Goal: Transaction & Acquisition: Purchase product/service

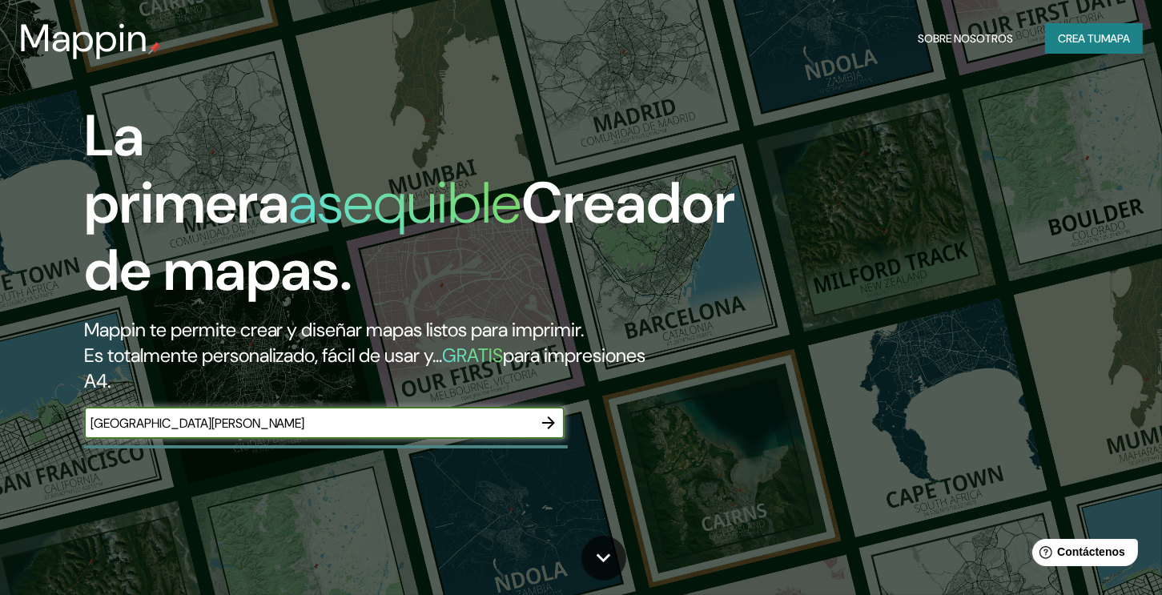
type input "[GEOGRAPHIC_DATA][PERSON_NAME]"
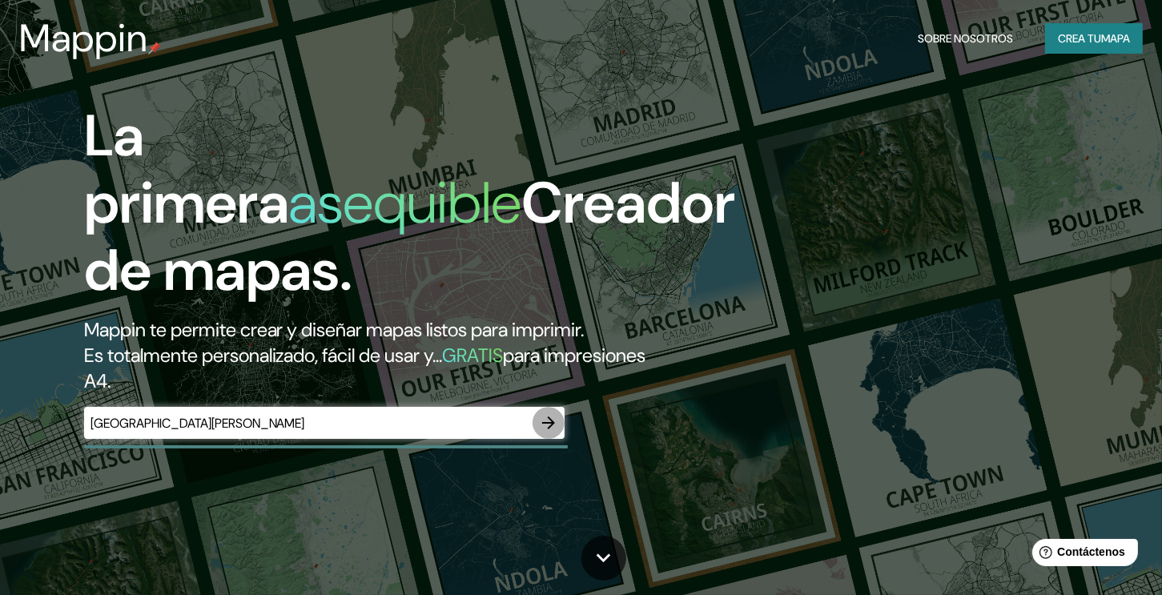
click at [536, 422] on button "button" at bounding box center [548, 423] width 32 height 32
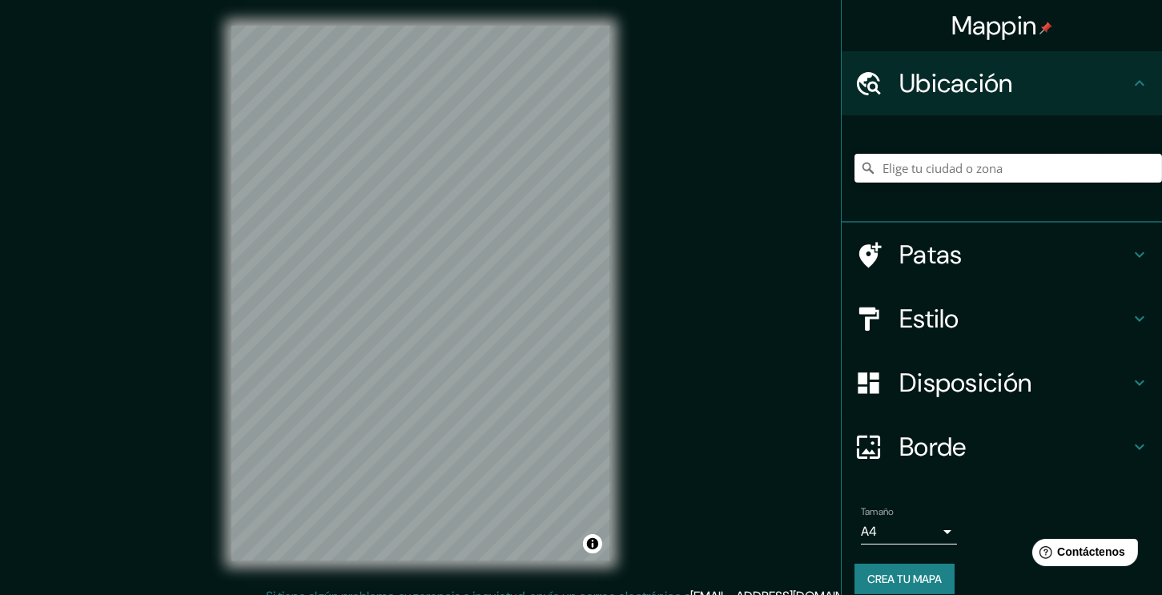
click at [934, 175] on input "Elige tu ciudad o zona" at bounding box center [1007, 168] width 307 height 29
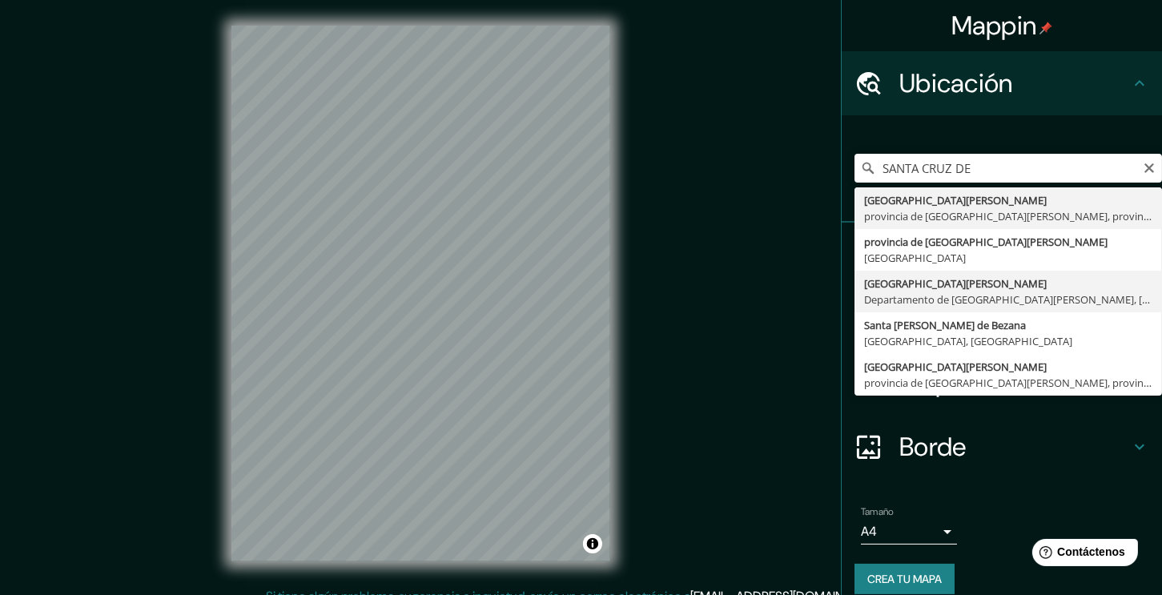
type input "[GEOGRAPHIC_DATA][PERSON_NAME], [GEOGRAPHIC_DATA][PERSON_NAME], [GEOGRAPHIC_DAT…"
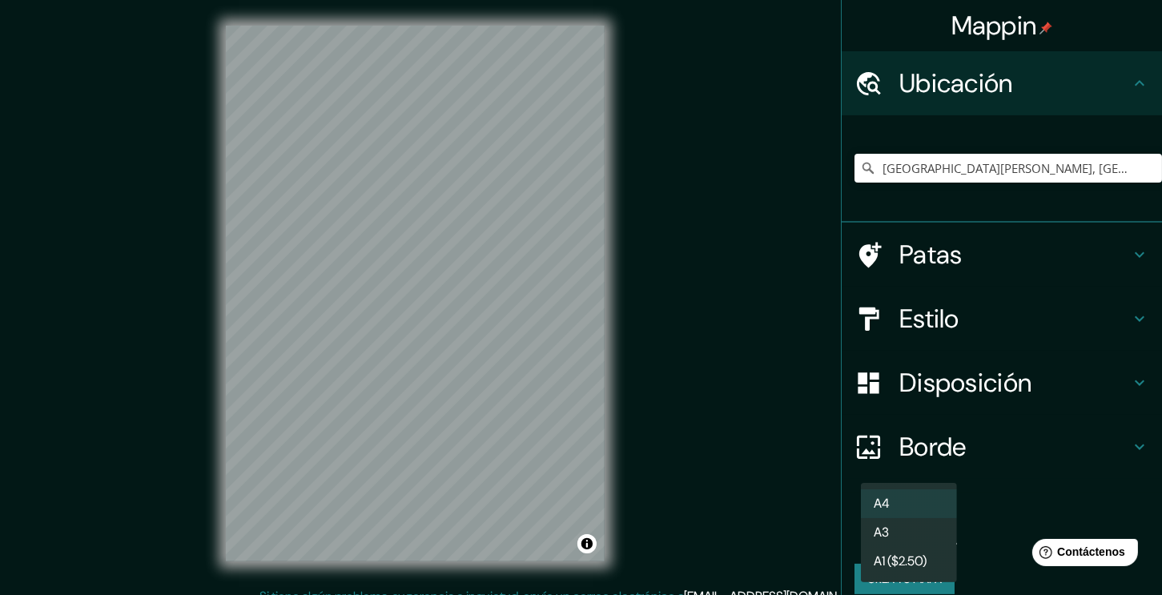
click at [932, 527] on body "Mappin Ubicación [GEOGRAPHIC_DATA][PERSON_NAME], [GEOGRAPHIC_DATA][PERSON_NAME]…" at bounding box center [581, 297] width 1162 height 595
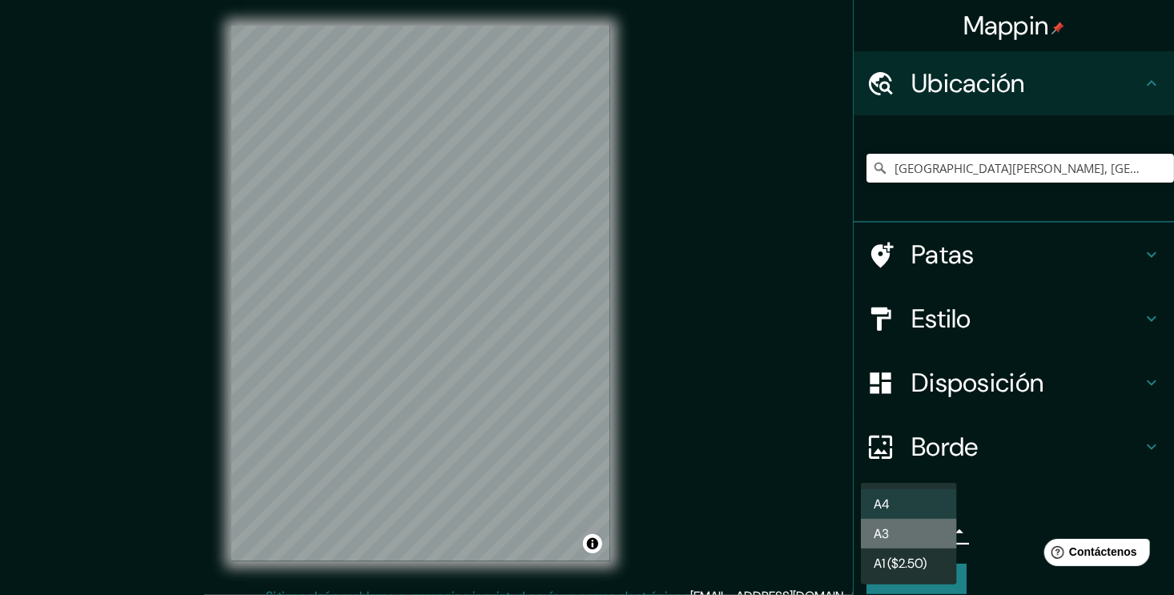
click at [929, 531] on li "A3" at bounding box center [909, 534] width 96 height 30
type input "a4"
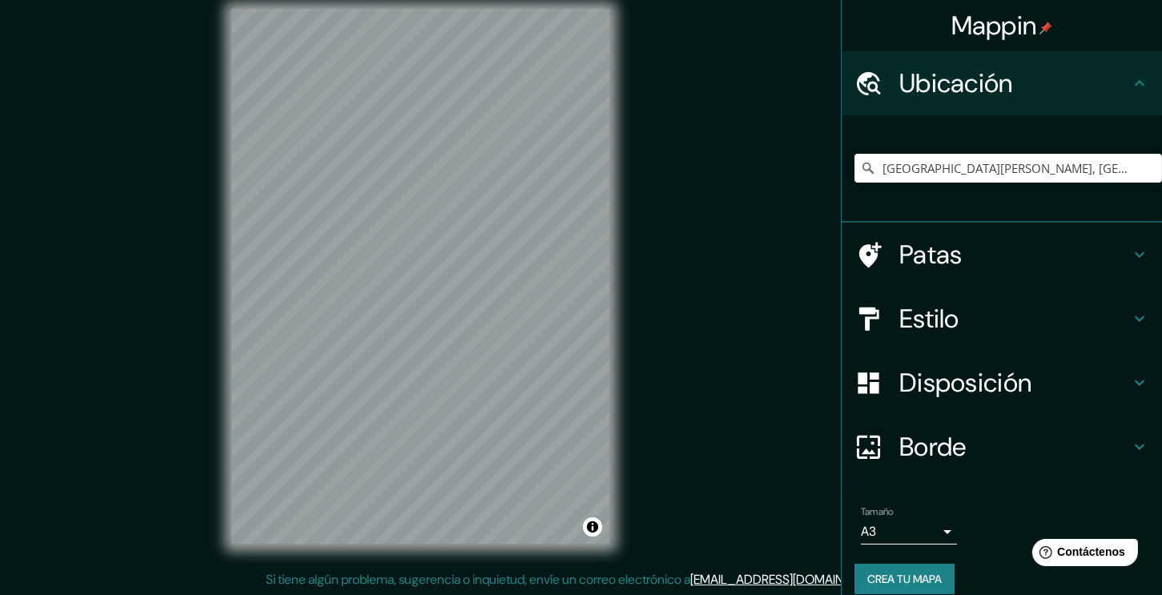
scroll to position [15, 0]
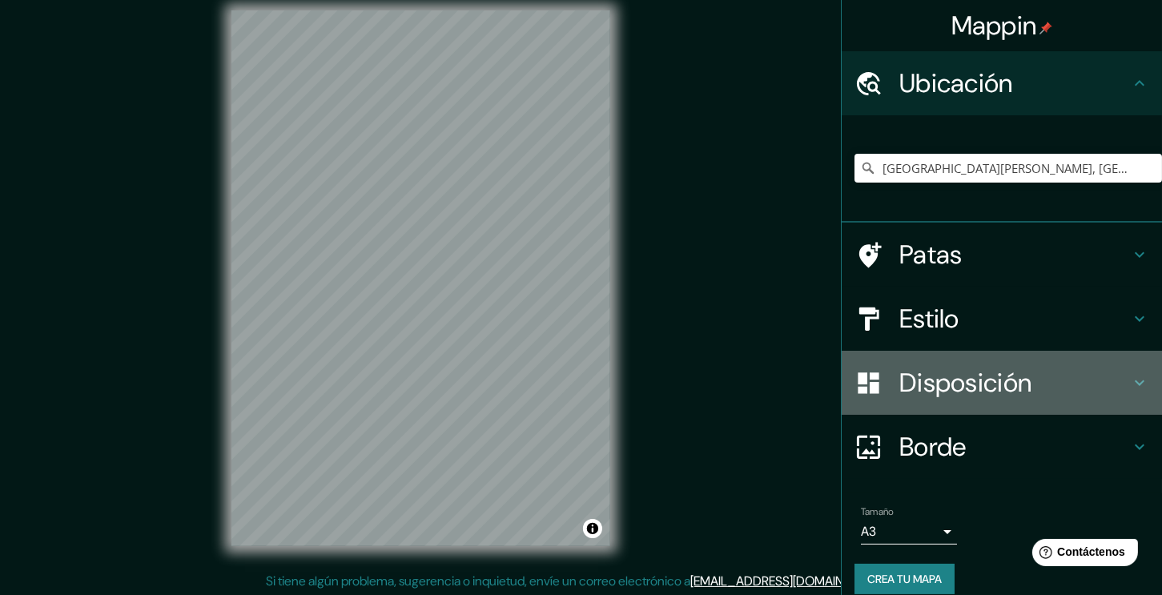
click at [930, 393] on font "Disposición" at bounding box center [965, 383] width 132 height 34
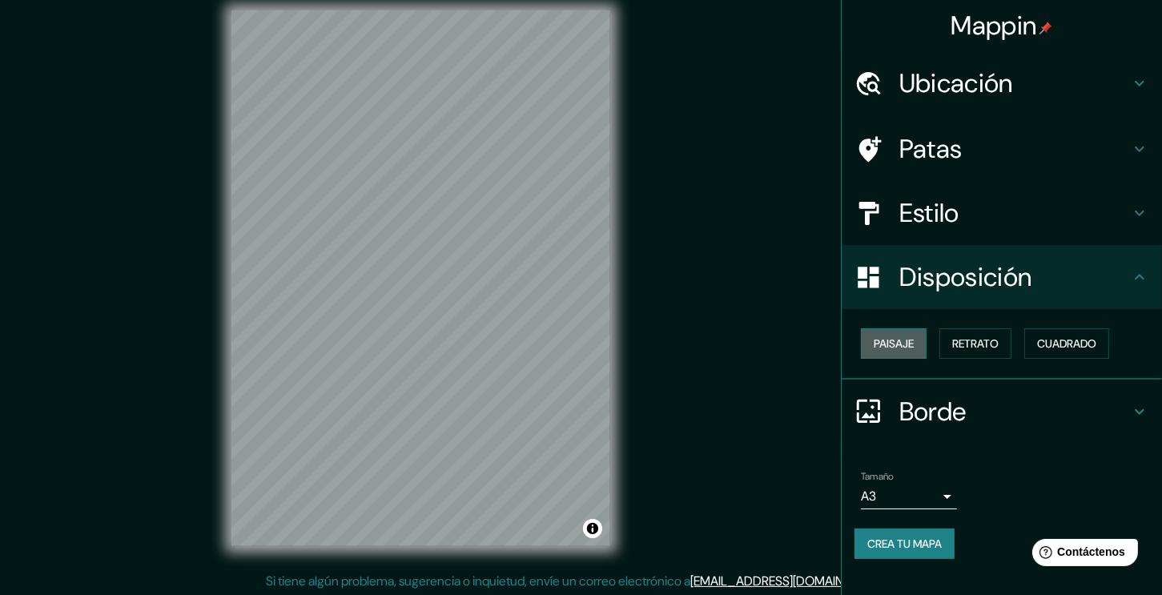
click at [886, 348] on font "Paisaje" at bounding box center [893, 343] width 40 height 14
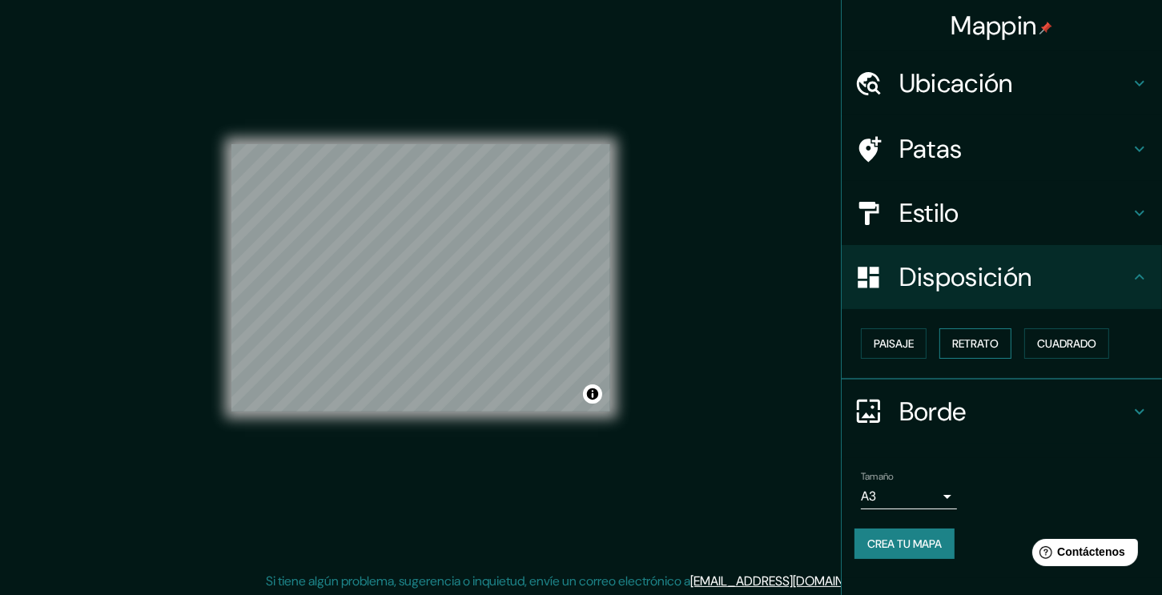
click at [977, 337] on font "Retrato" at bounding box center [975, 343] width 46 height 14
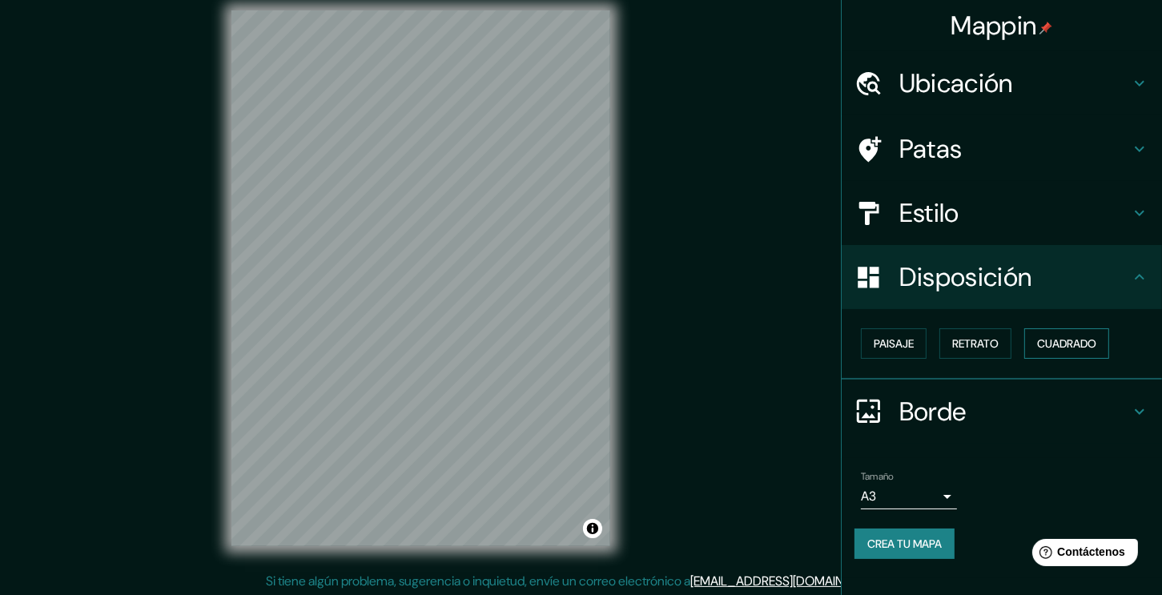
click at [1046, 339] on font "Cuadrado" at bounding box center [1066, 343] width 59 height 14
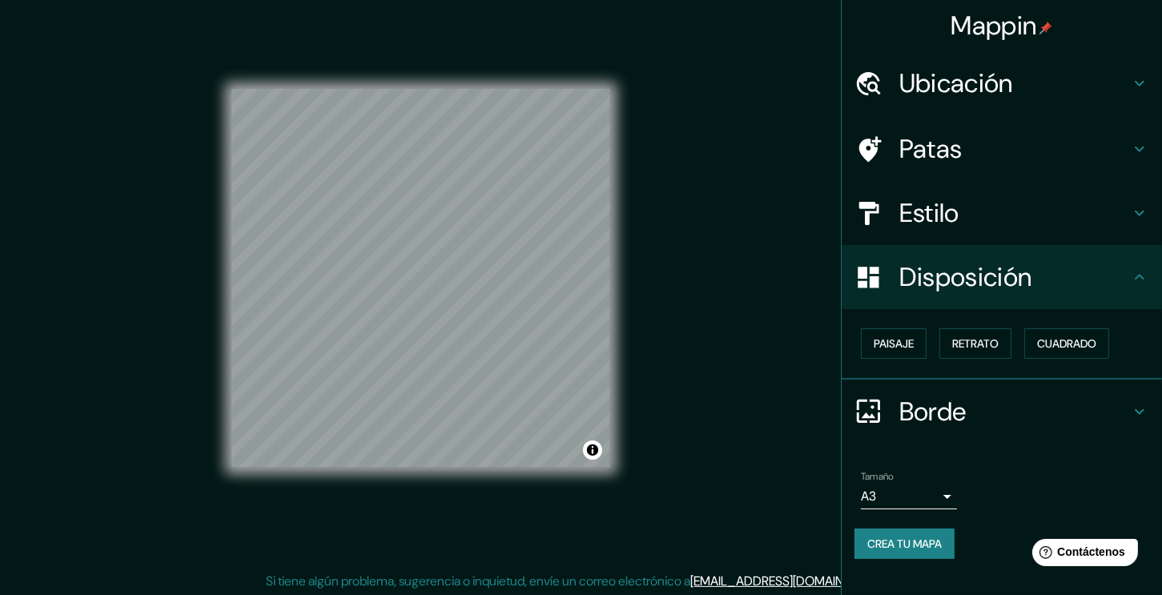
click at [918, 412] on font "Borde" at bounding box center [932, 412] width 67 height 34
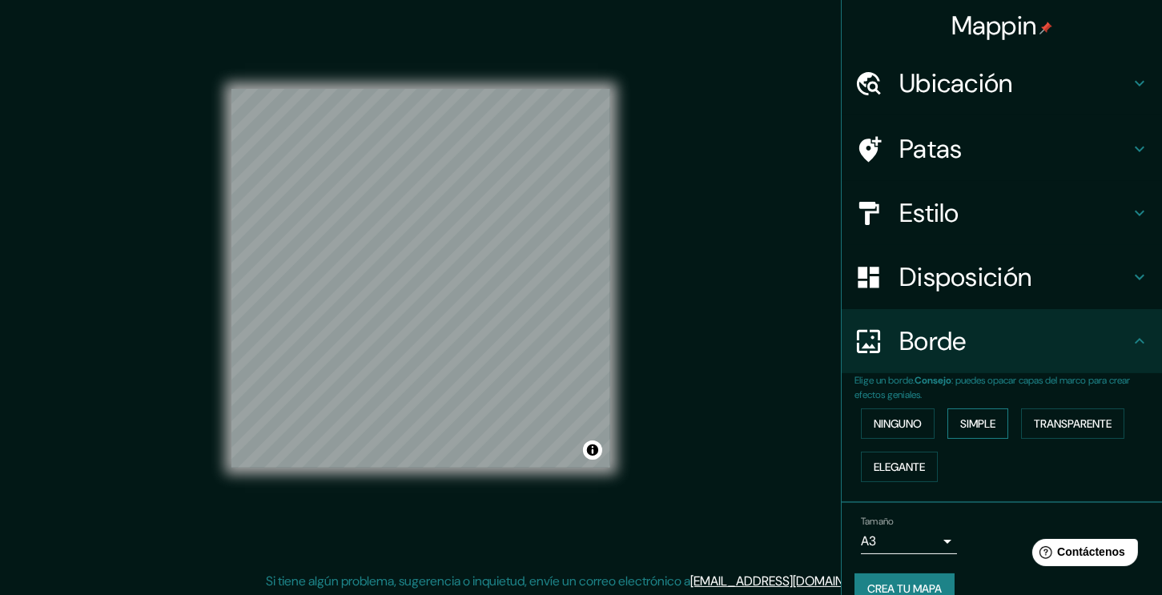
click at [981, 416] on font "Simple" at bounding box center [977, 423] width 35 height 14
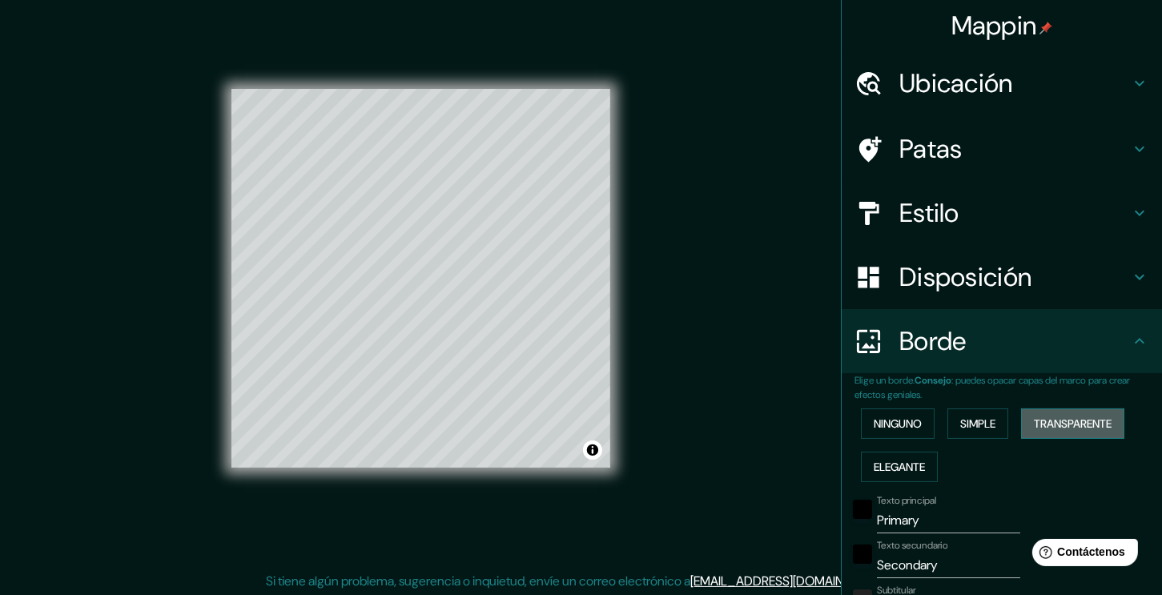
click at [1048, 424] on font "Transparente" at bounding box center [1073, 423] width 78 height 14
click at [909, 467] on font "Elegante" at bounding box center [898, 467] width 51 height 14
click at [898, 428] on font "Ninguno" at bounding box center [897, 423] width 48 height 14
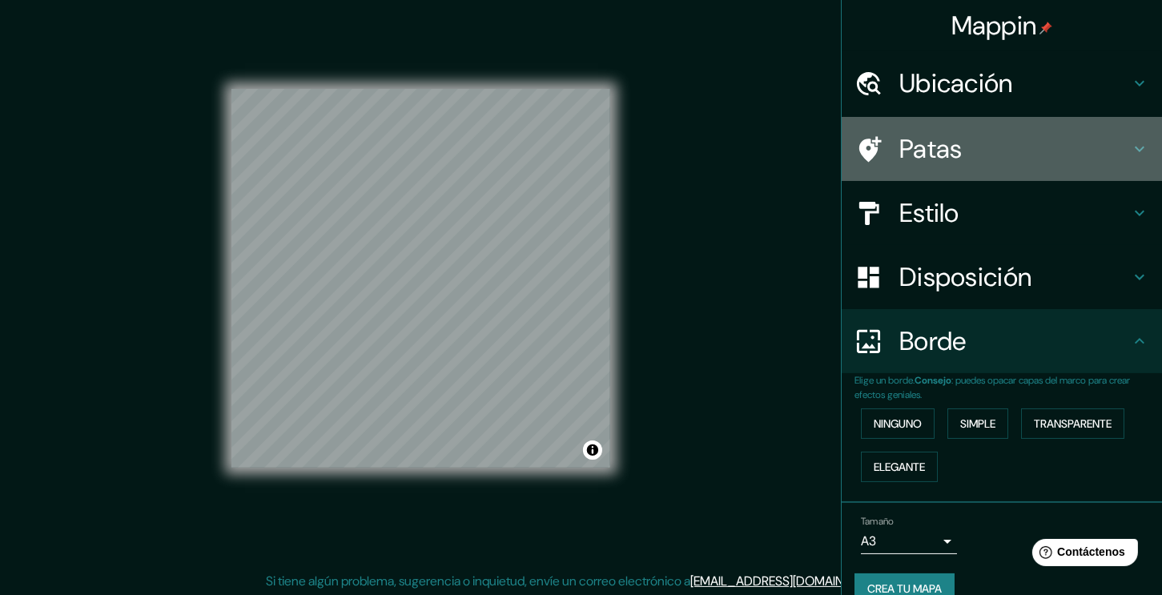
click at [910, 152] on font "Patas" at bounding box center [930, 149] width 63 height 34
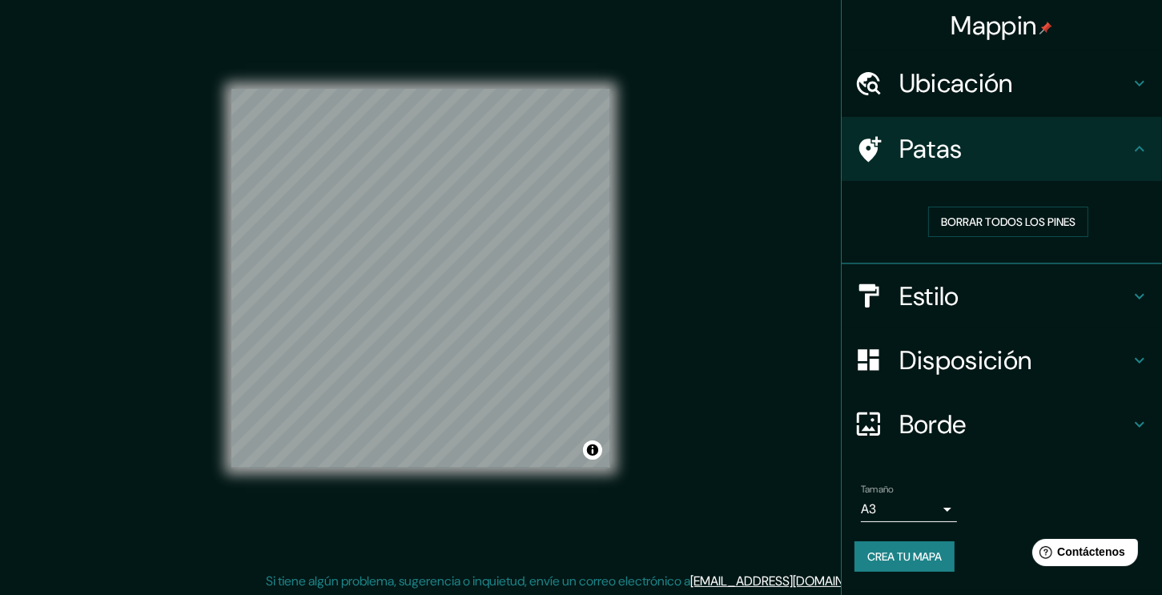
click at [917, 300] on font "Estilo" at bounding box center [929, 296] width 60 height 34
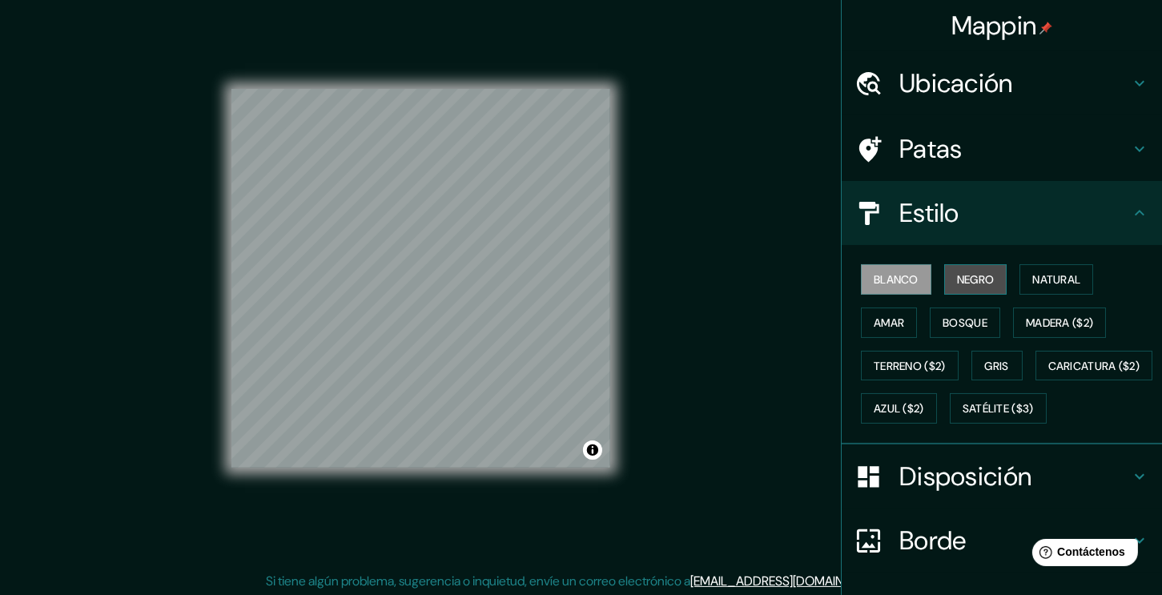
click at [961, 284] on font "Negro" at bounding box center [976, 279] width 38 height 14
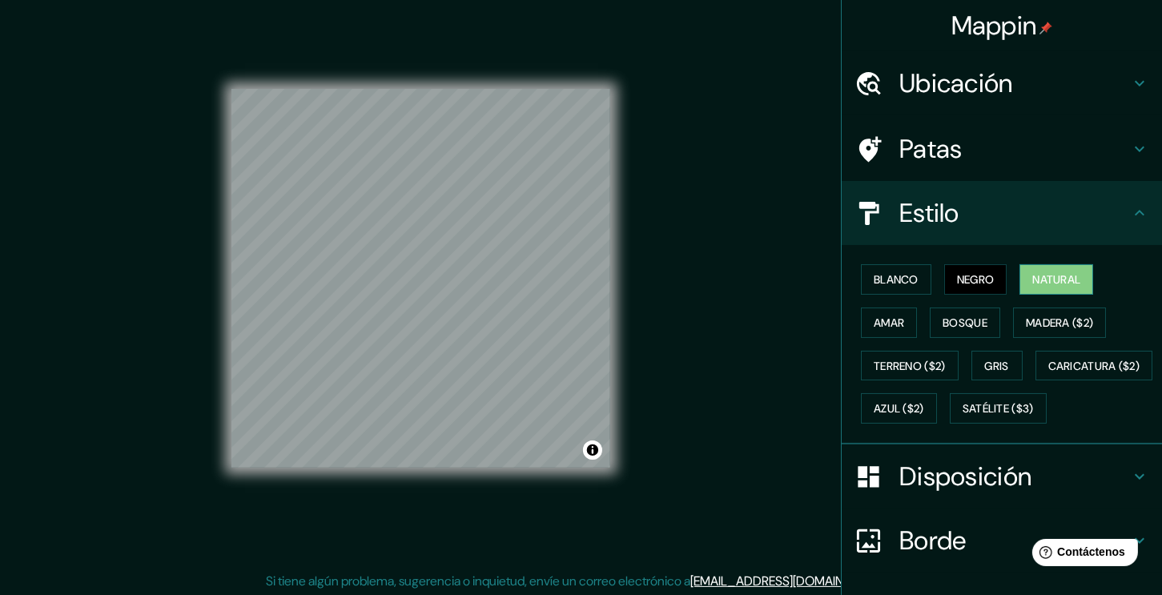
click at [1055, 283] on font "Natural" at bounding box center [1056, 279] width 48 height 14
click at [877, 329] on font "Amar" at bounding box center [888, 322] width 30 height 21
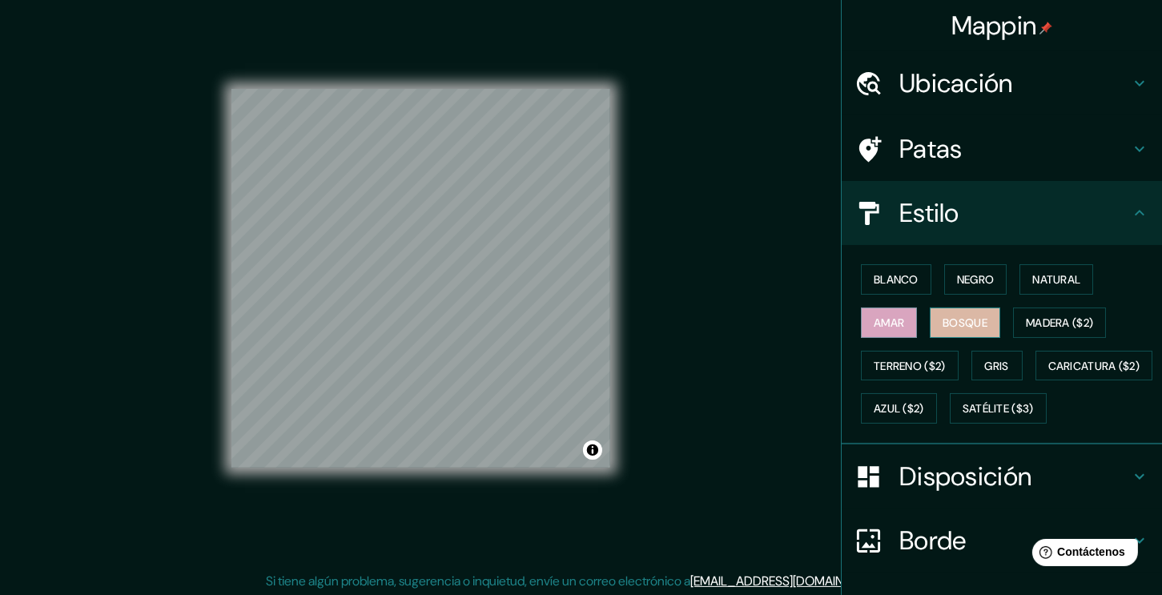
click at [945, 312] on font "Bosque" at bounding box center [964, 322] width 45 height 21
click at [1053, 315] on font "Madera ($2)" at bounding box center [1059, 322] width 67 height 14
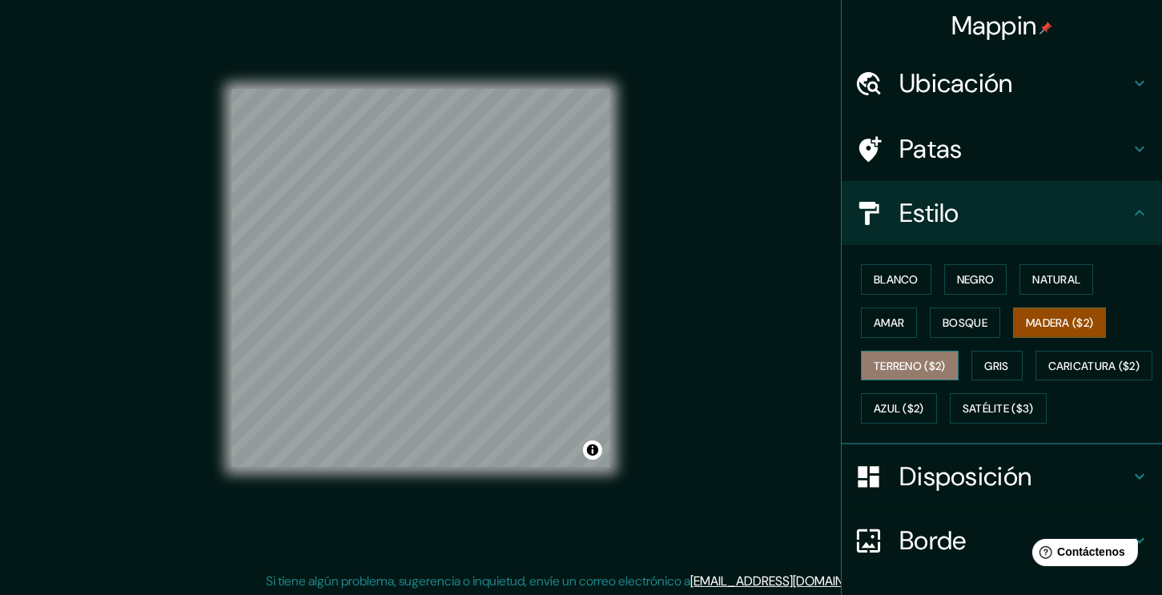
click at [909, 361] on font "Terreno ($2)" at bounding box center [909, 366] width 72 height 14
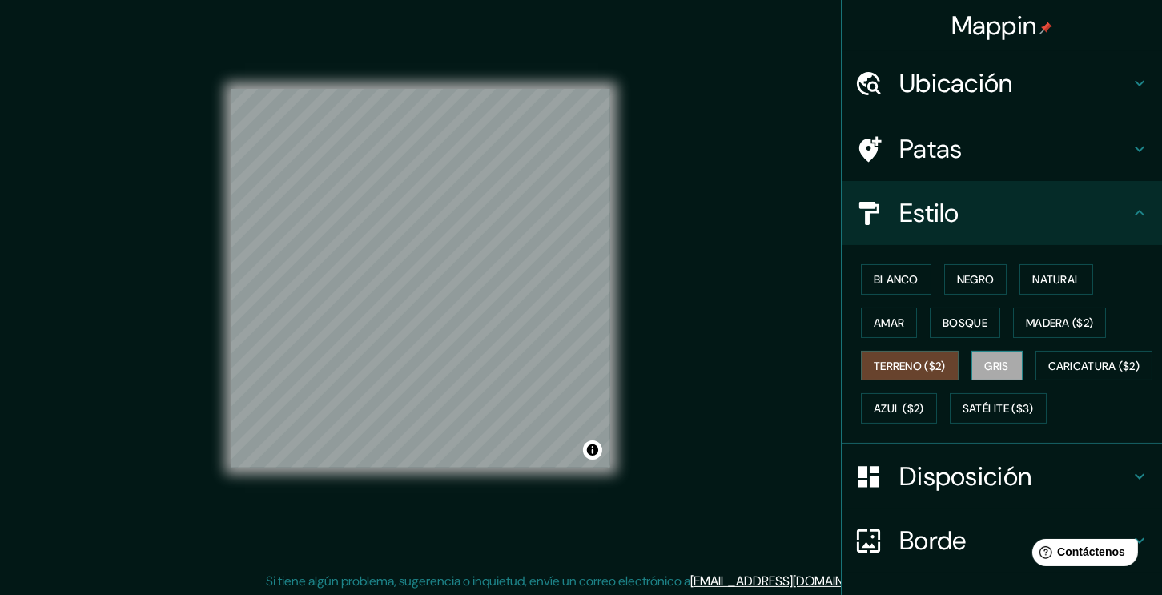
click at [985, 359] on font "Gris" at bounding box center [997, 366] width 24 height 14
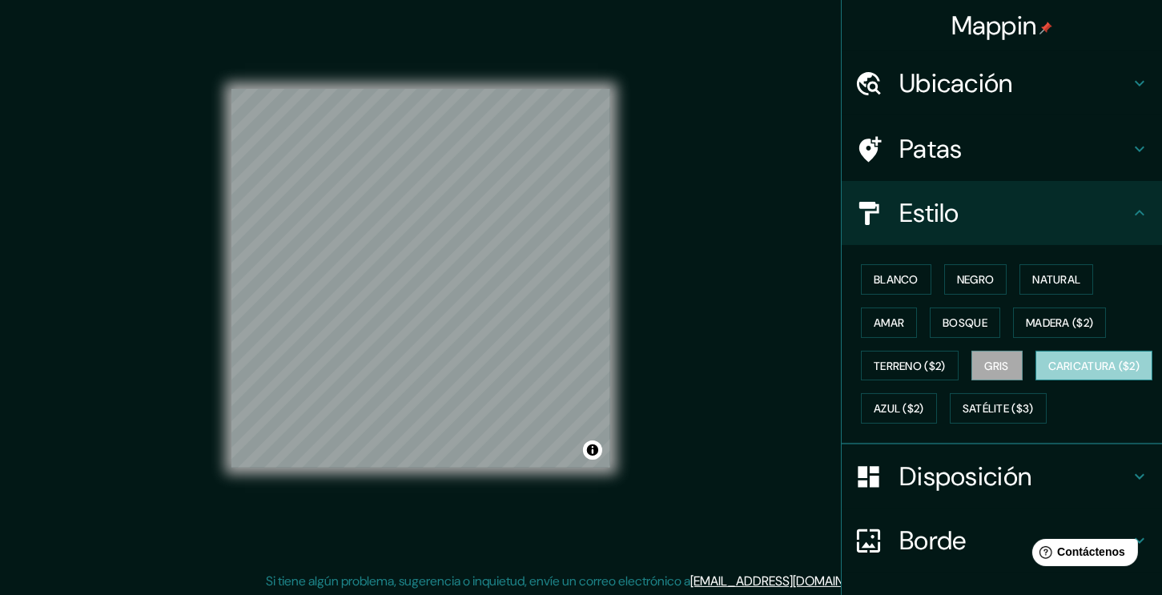
click at [1048, 373] on font "Caricatura ($2)" at bounding box center [1094, 366] width 92 height 14
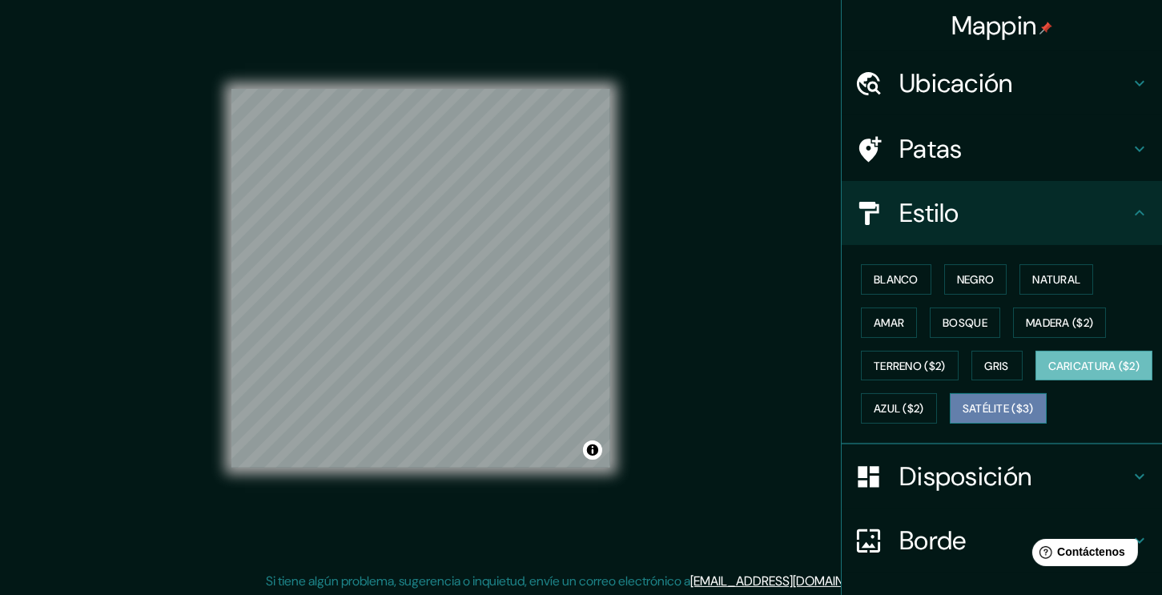
click at [962, 416] on font "Satélite ($3)" at bounding box center [997, 409] width 71 height 14
click at [1048, 373] on font "Caricatura ($2)" at bounding box center [1094, 366] width 92 height 14
click at [924, 402] on font "Azul ($2)" at bounding box center [898, 409] width 50 height 14
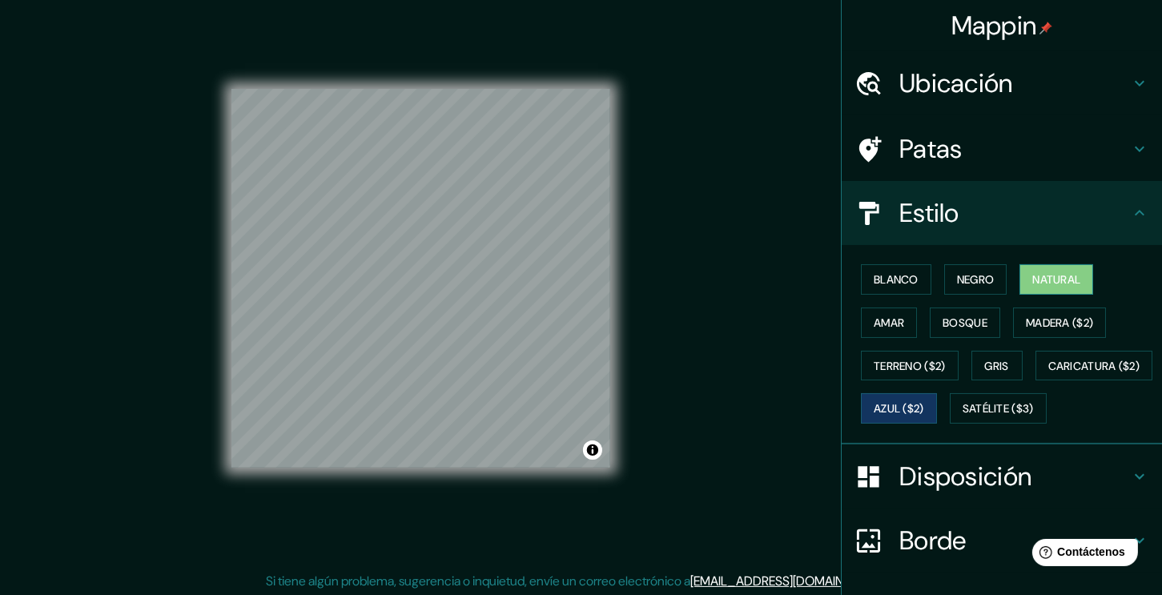
click at [1019, 271] on button "Natural" at bounding box center [1056, 279] width 74 height 30
click at [394, 348] on div at bounding box center [390, 349] width 13 height 13
click at [413, 341] on div at bounding box center [411, 342] width 13 height 13
click at [403, 319] on div at bounding box center [406, 319] width 13 height 13
click at [861, 272] on button "Blanco" at bounding box center [896, 279] width 70 height 30
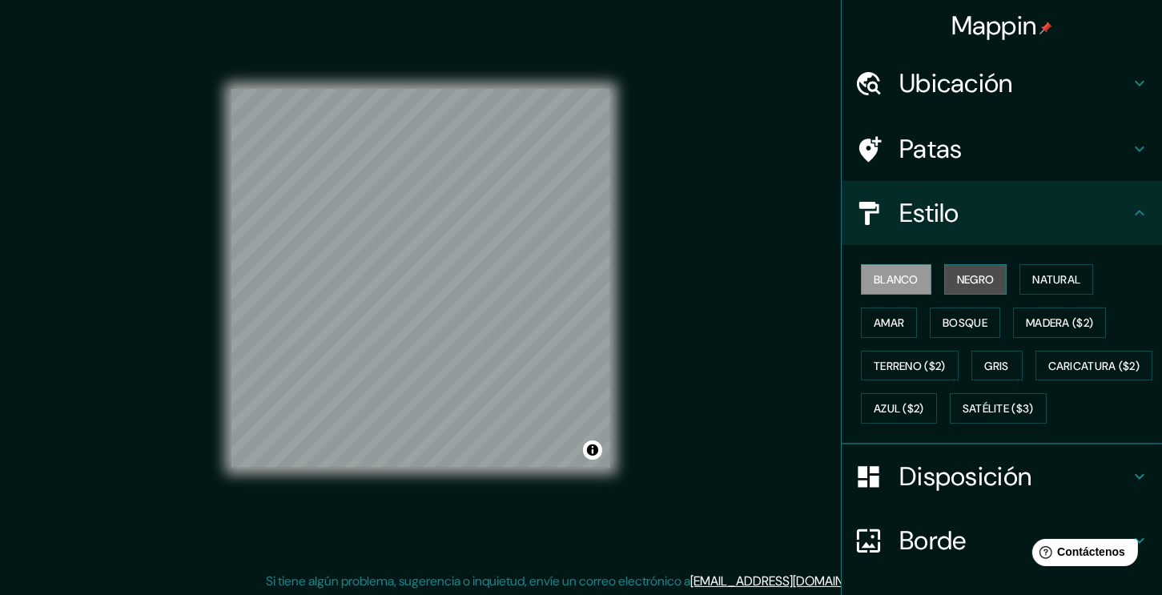
click at [957, 271] on font "Negro" at bounding box center [976, 279] width 38 height 21
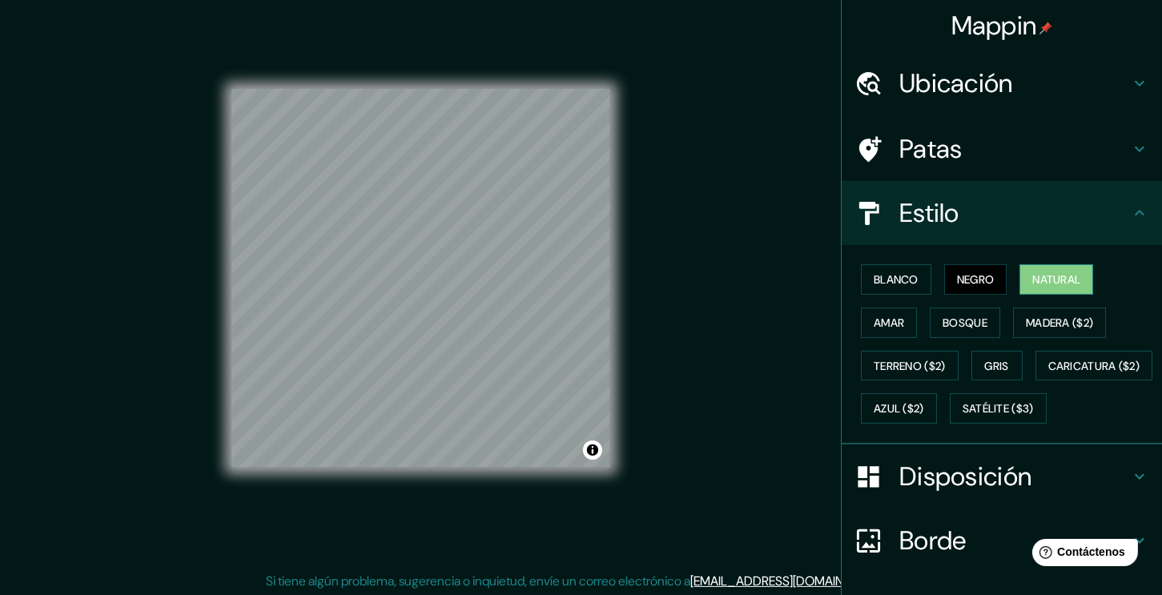
click at [1047, 282] on font "Natural" at bounding box center [1056, 279] width 48 height 14
click at [873, 325] on font "Amar" at bounding box center [888, 322] width 30 height 14
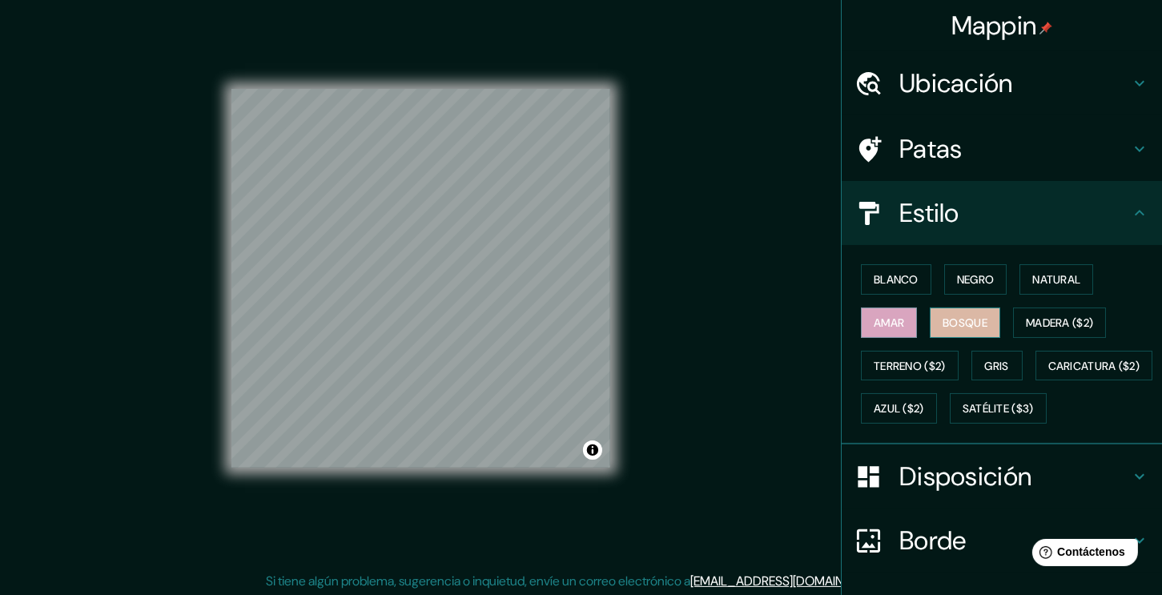
click at [961, 316] on font "Bosque" at bounding box center [964, 322] width 45 height 14
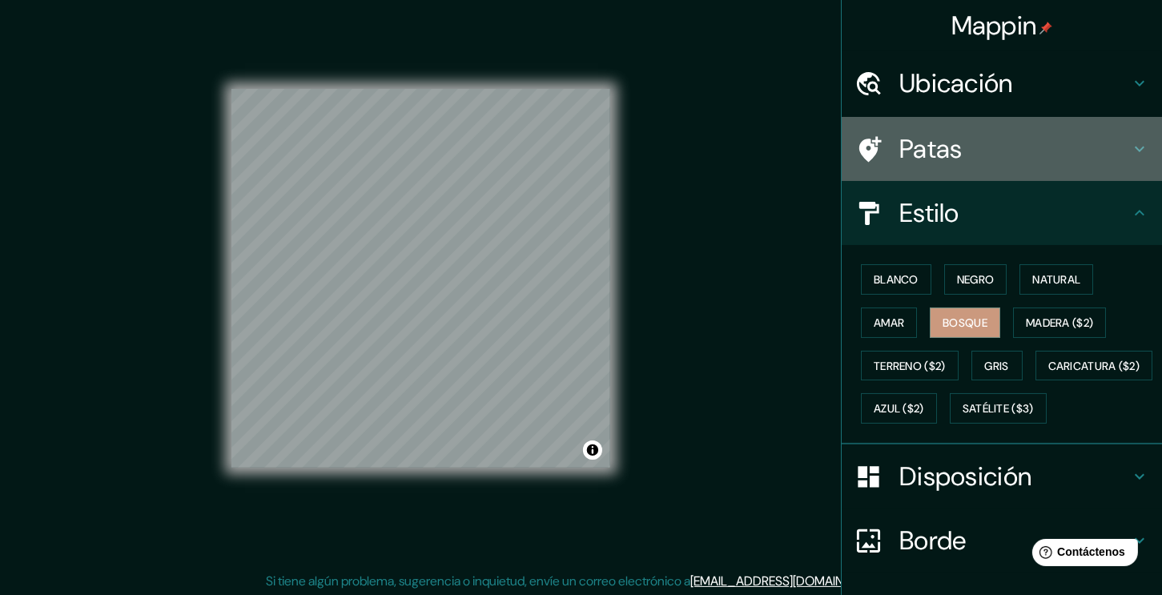
click at [1034, 156] on h4 "Patas" at bounding box center [1014, 149] width 231 height 32
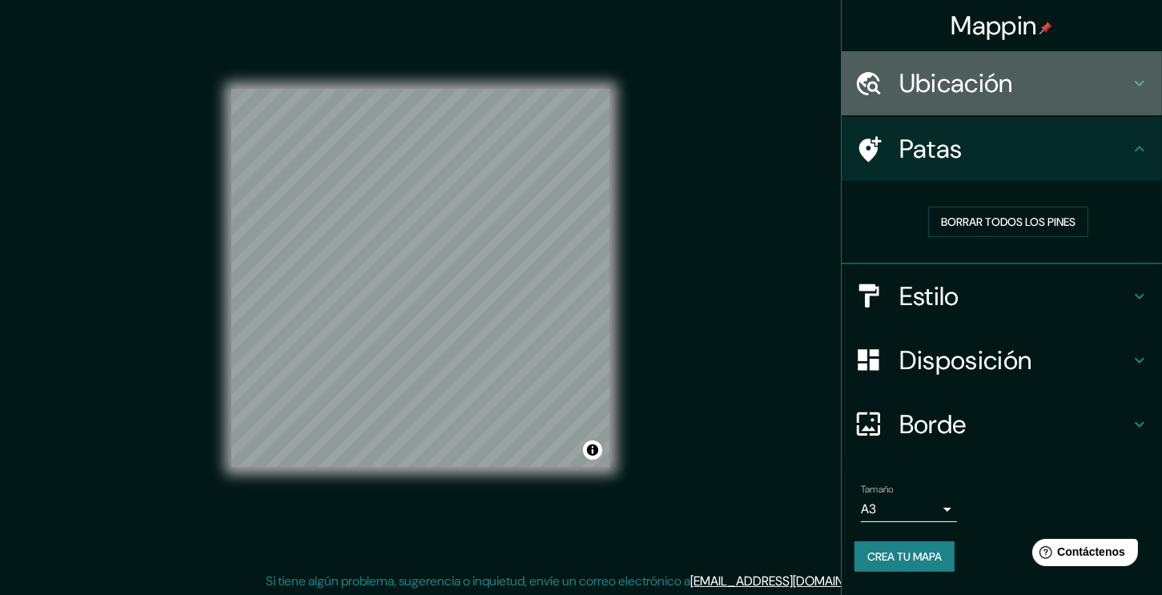
click at [1022, 94] on h4 "Ubicación" at bounding box center [1014, 83] width 231 height 32
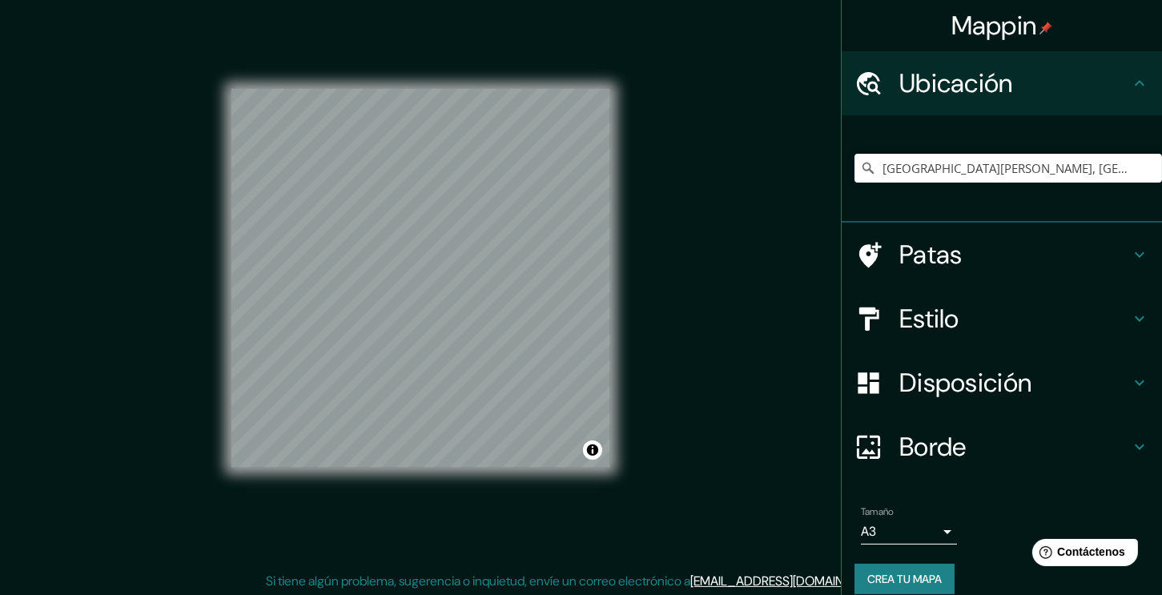
scroll to position [17, 0]
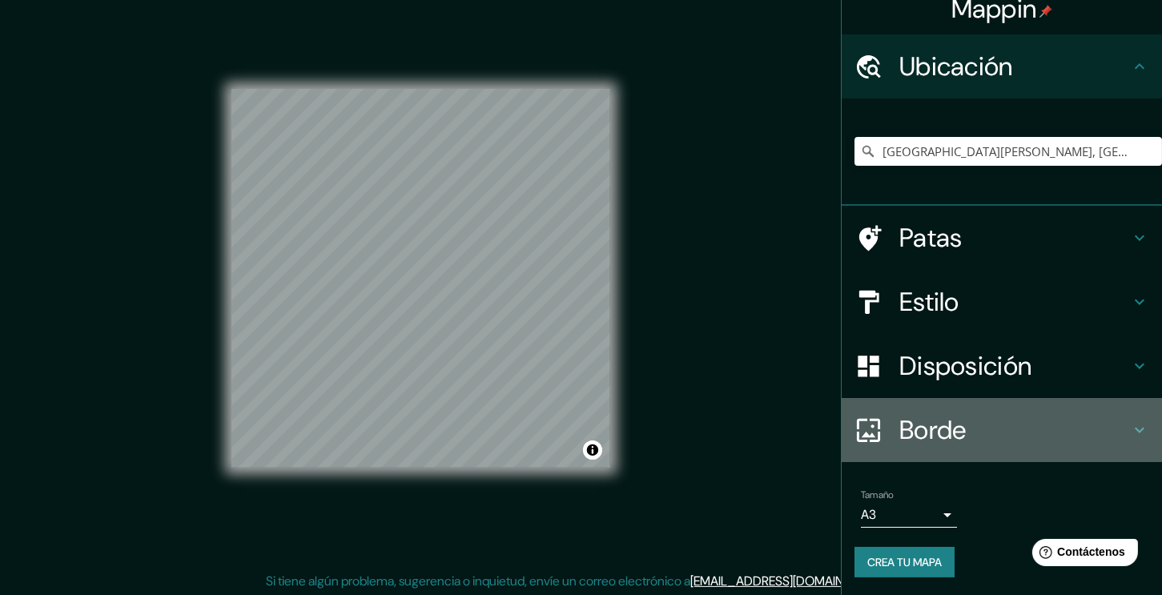
click at [1058, 438] on h4 "Borde" at bounding box center [1014, 430] width 231 height 32
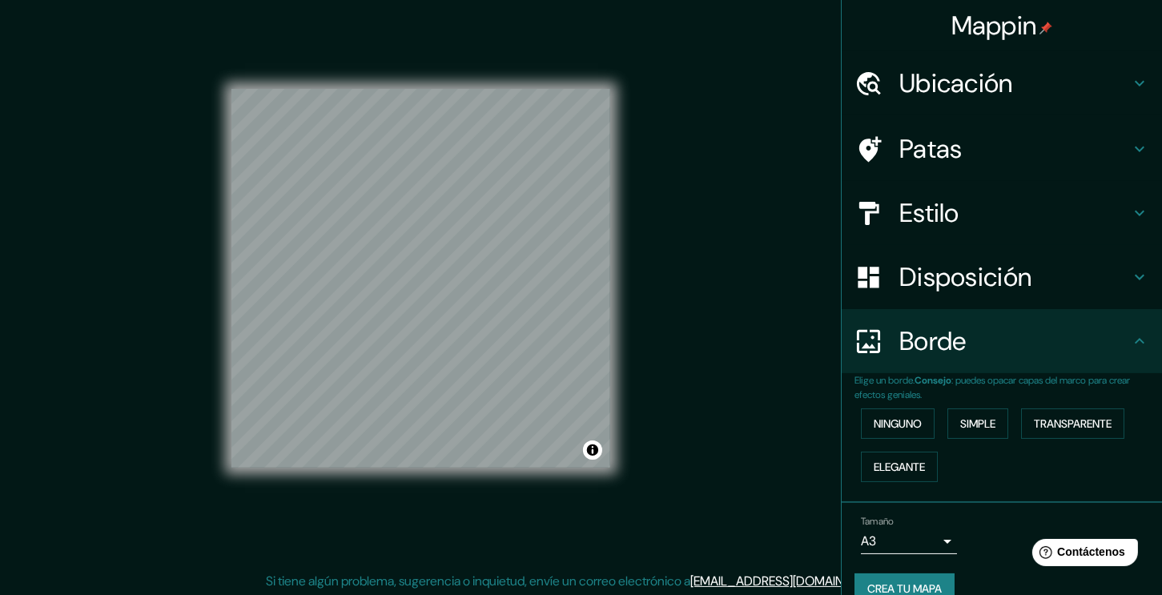
click at [982, 363] on div "Borde" at bounding box center [1001, 341] width 320 height 64
click at [965, 234] on div "Estilo" at bounding box center [1001, 213] width 320 height 64
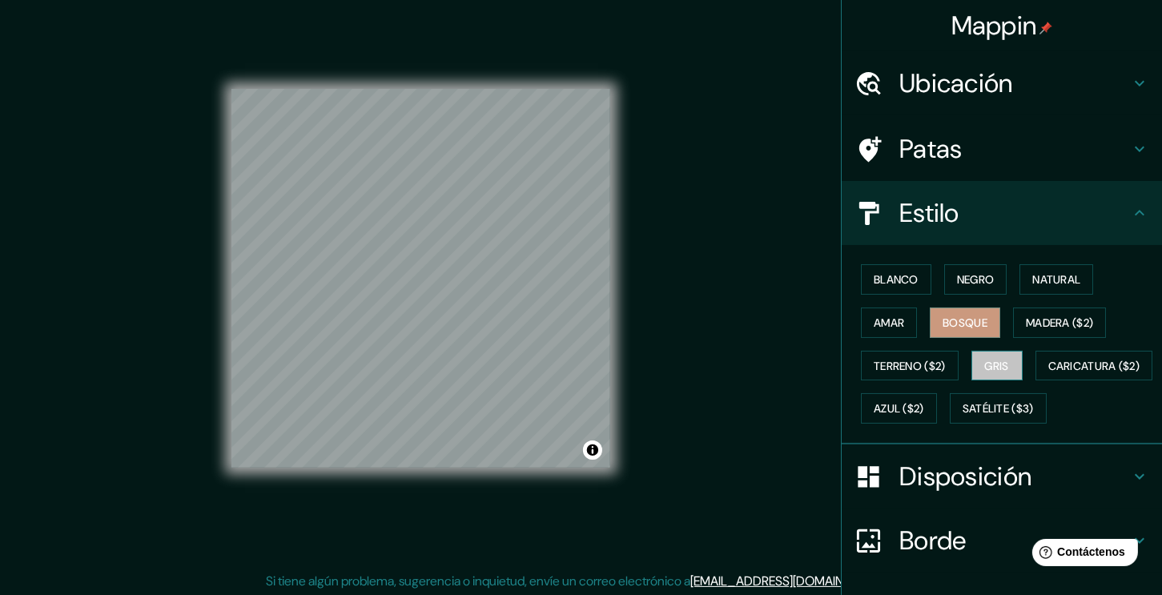
click at [998, 362] on font "Gris" at bounding box center [997, 366] width 24 height 14
click at [903, 366] on font "Terreno ($2)" at bounding box center [909, 366] width 72 height 14
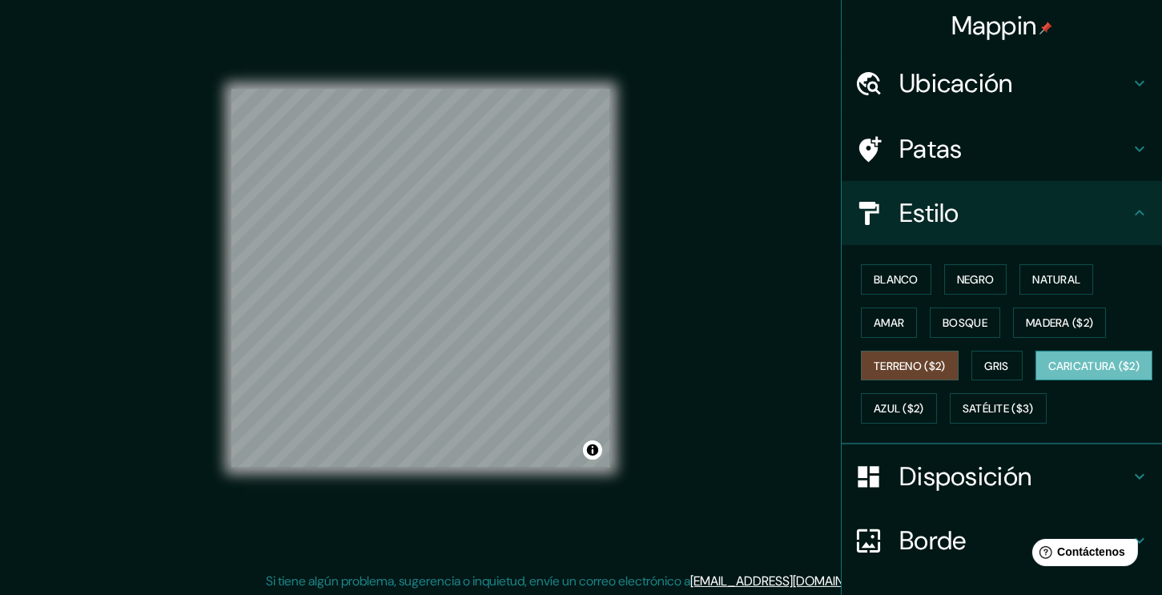
click at [1048, 376] on font "Caricatura ($2)" at bounding box center [1094, 365] width 92 height 21
click at [962, 416] on font "Satélite ($3)" at bounding box center [997, 409] width 71 height 14
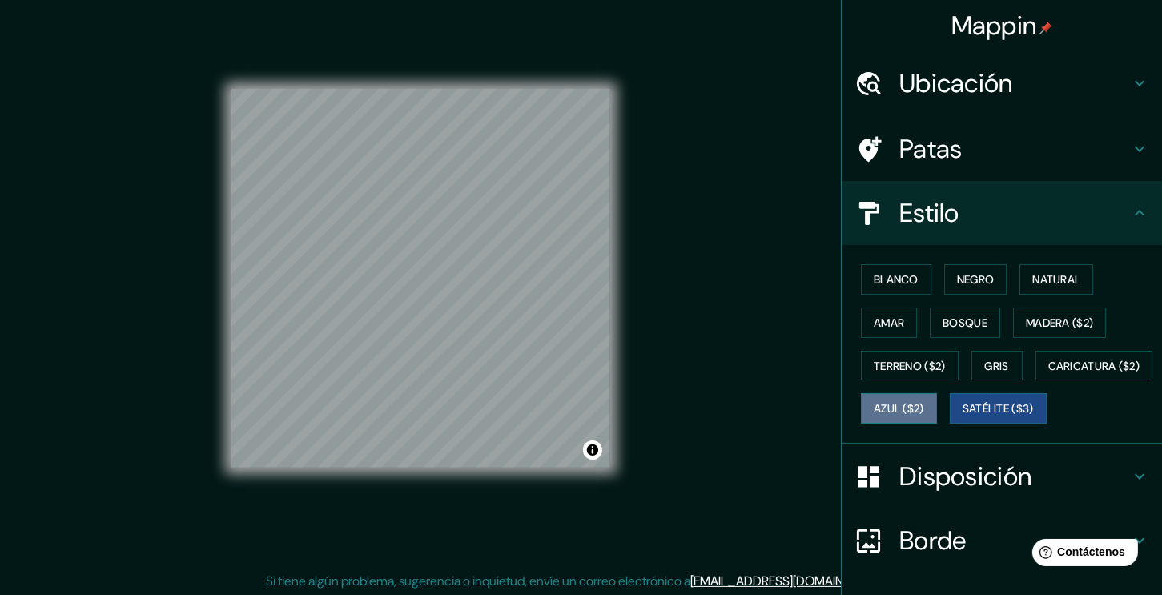
click at [924, 412] on font "Azul ($2)" at bounding box center [898, 409] width 50 height 14
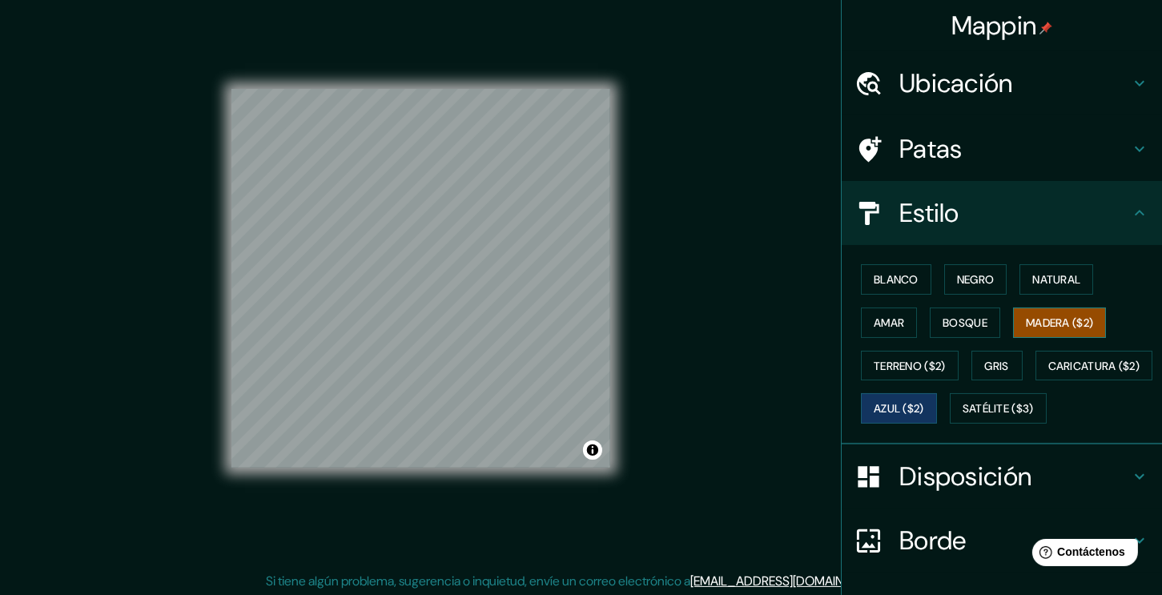
click at [1030, 320] on font "Madera ($2)" at bounding box center [1059, 322] width 67 height 14
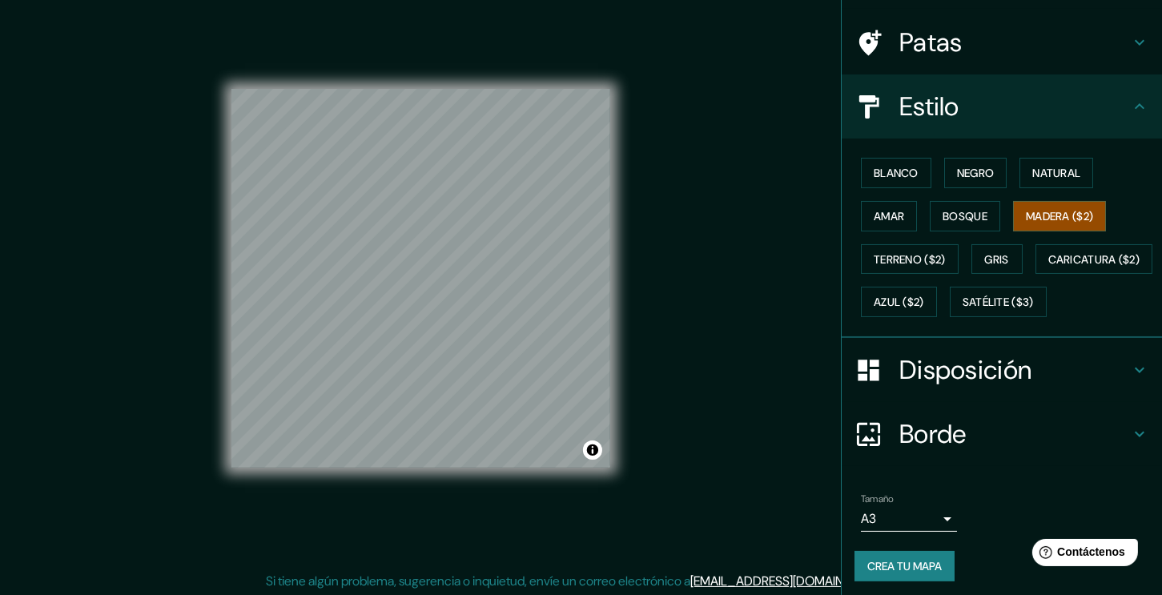
scroll to position [151, 0]
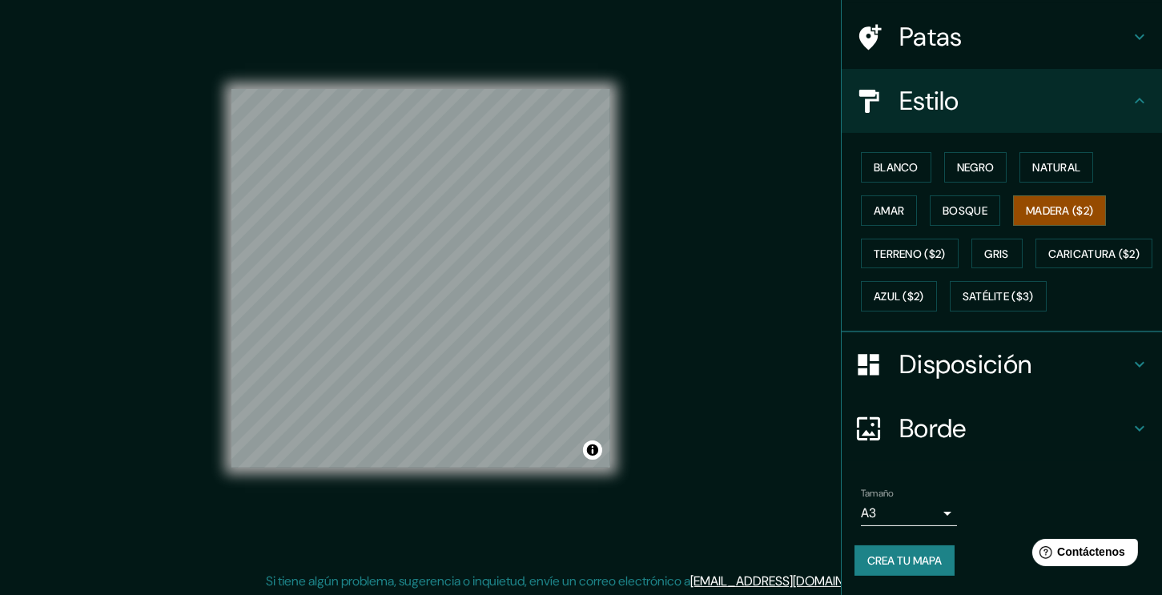
click at [935, 446] on div "Borde" at bounding box center [1001, 428] width 320 height 64
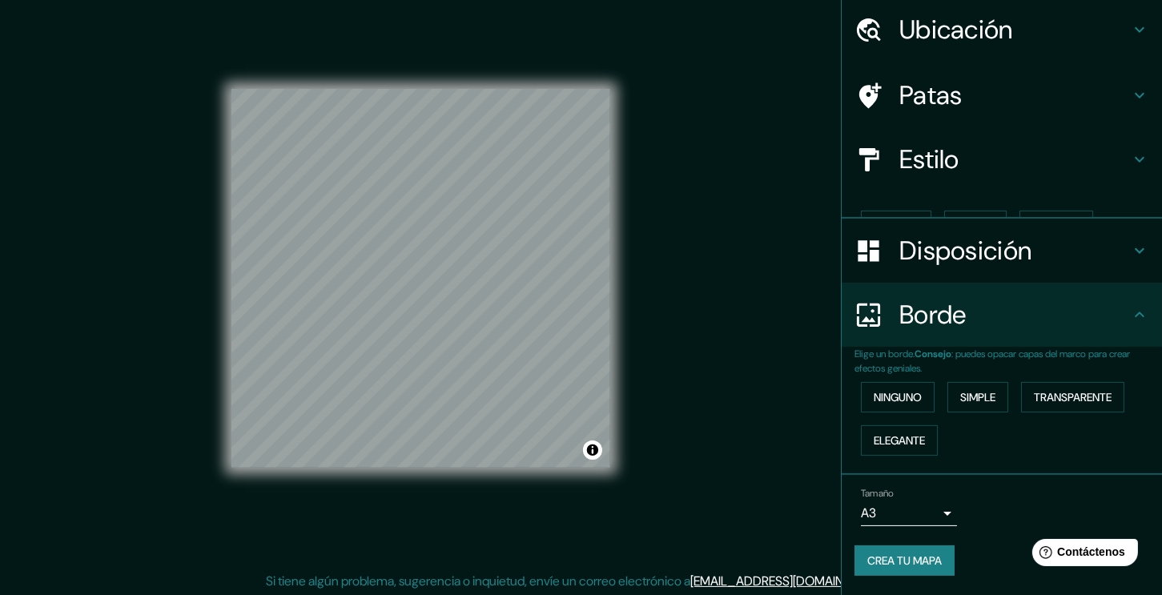
scroll to position [26, 0]
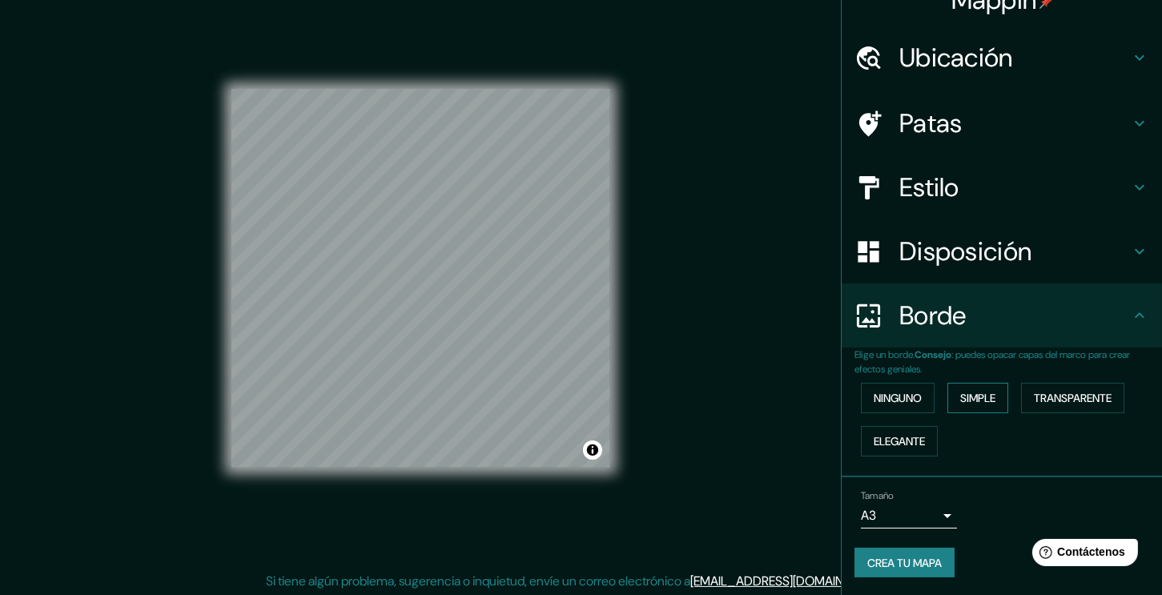
click at [964, 399] on font "Simple" at bounding box center [977, 398] width 35 height 14
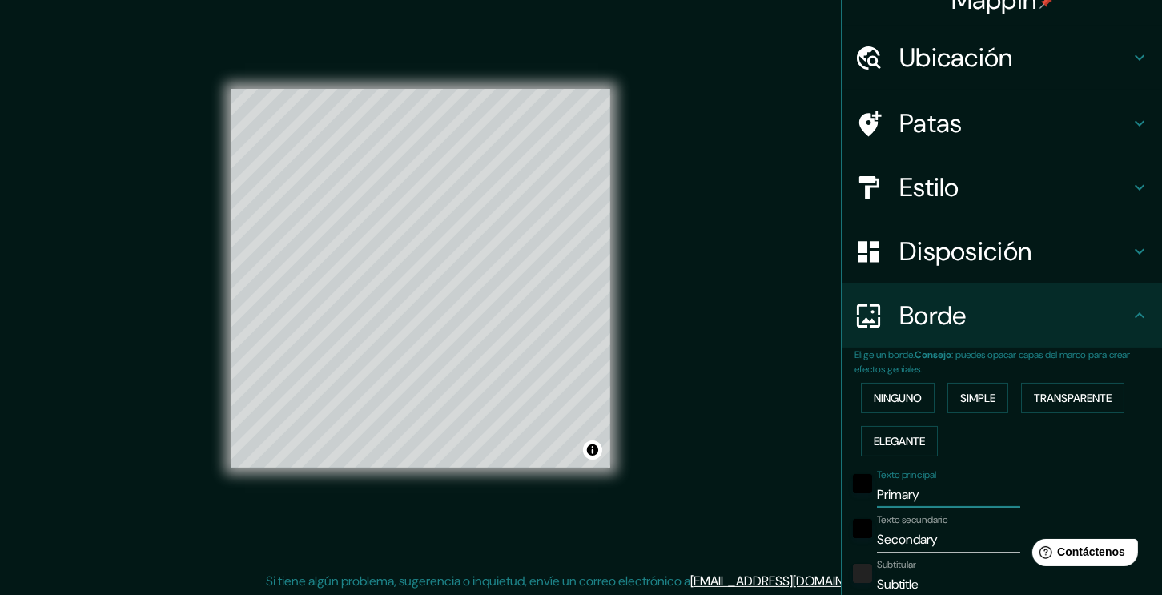
click at [917, 484] on input "Primary" at bounding box center [948, 495] width 143 height 26
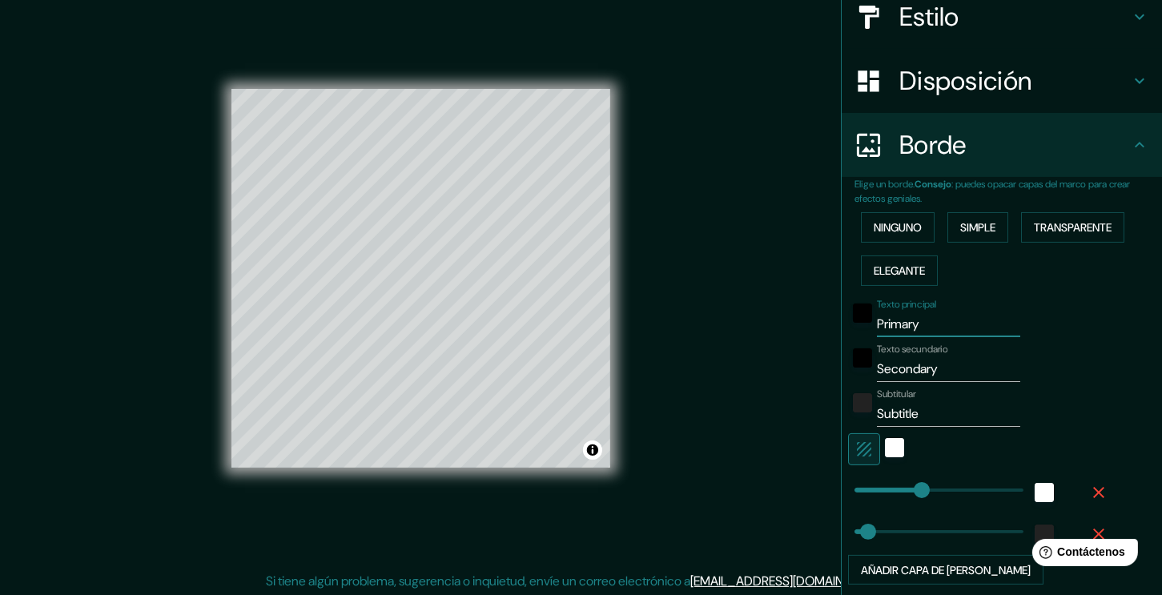
scroll to position [260, 0]
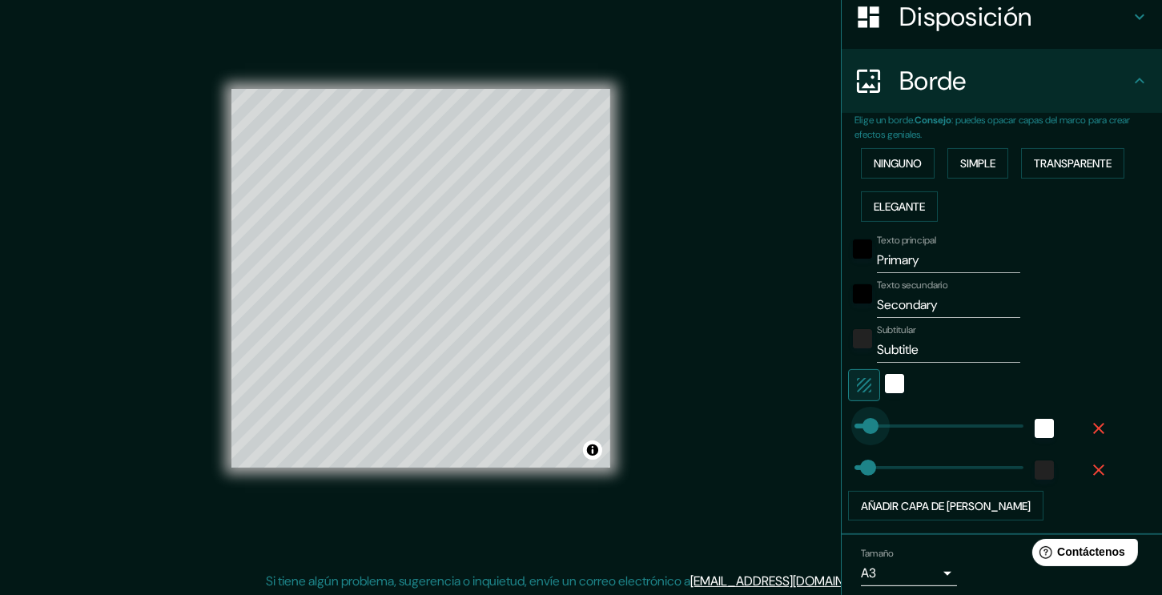
type input "9"
drag, startPoint x: 910, startPoint y: 428, endPoint x: 845, endPoint y: 435, distance: 65.2
type input "38"
type input "353"
drag, startPoint x: 845, startPoint y: 425, endPoint x: 968, endPoint y: 433, distance: 123.6
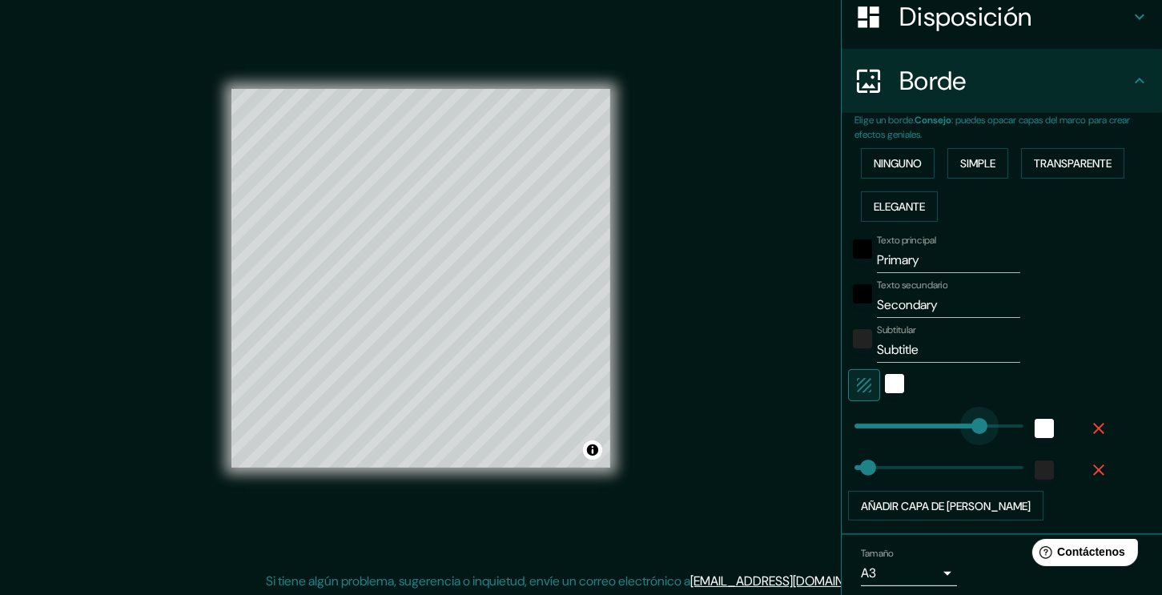
type input "38"
type input "54"
type input "38"
type input "29"
type input "38"
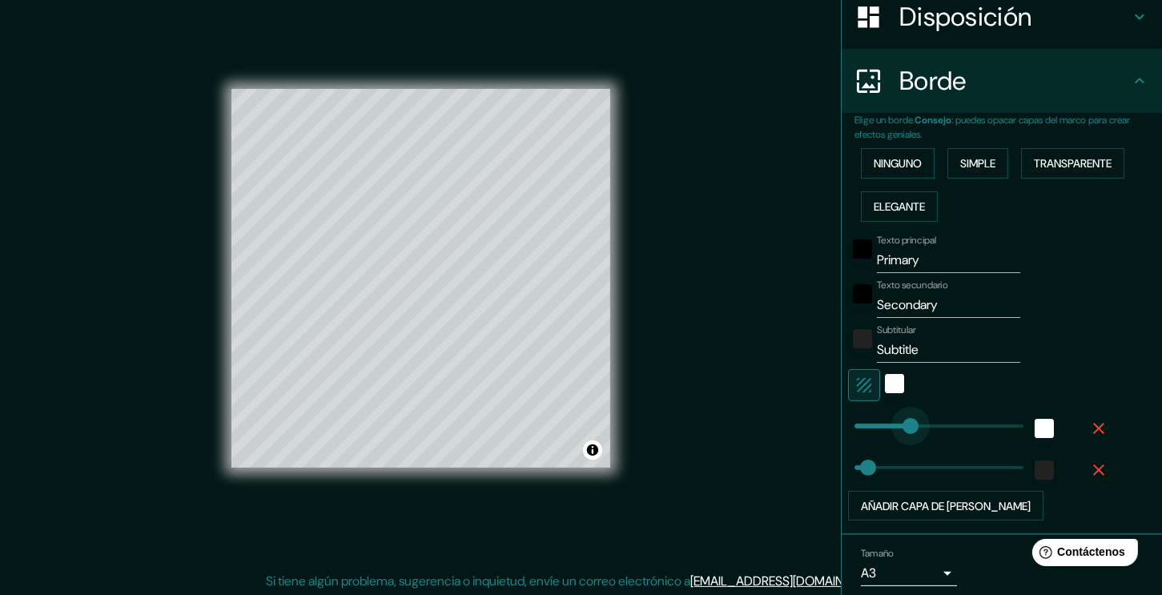
type input "0"
drag, startPoint x: 966, startPoint y: 432, endPoint x: 809, endPoint y: 452, distance: 158.9
type input "0"
drag, startPoint x: 855, startPoint y: 466, endPoint x: 823, endPoint y: 470, distance: 32.3
click at [1104, 15] on h4 "Disposición" at bounding box center [1014, 17] width 231 height 32
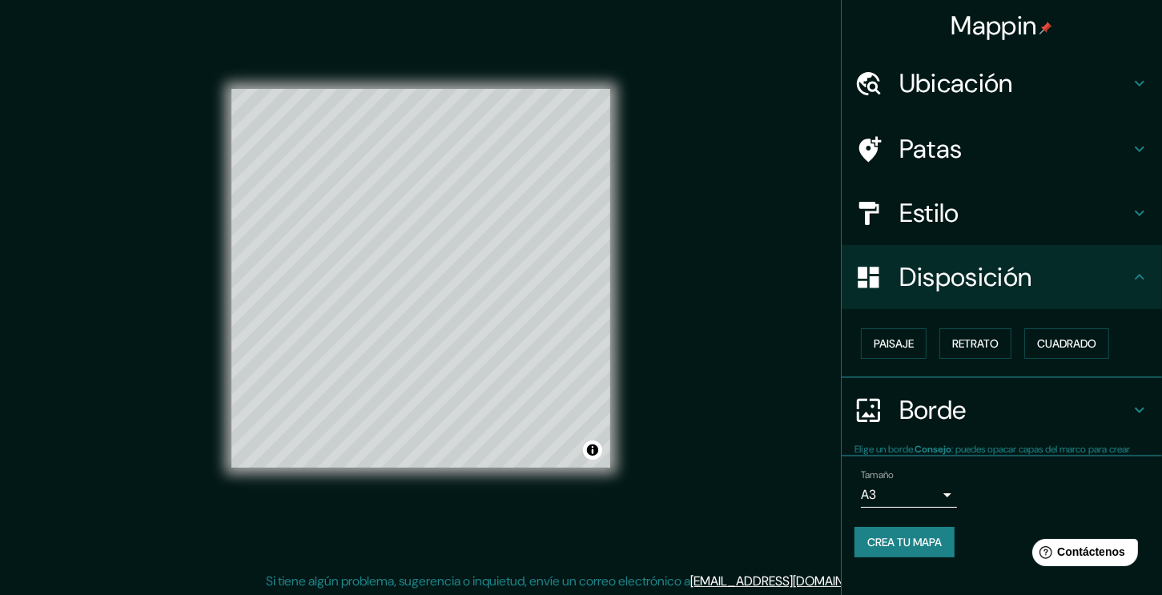
scroll to position [0, 0]
click at [909, 351] on font "Paisaje" at bounding box center [893, 343] width 40 height 21
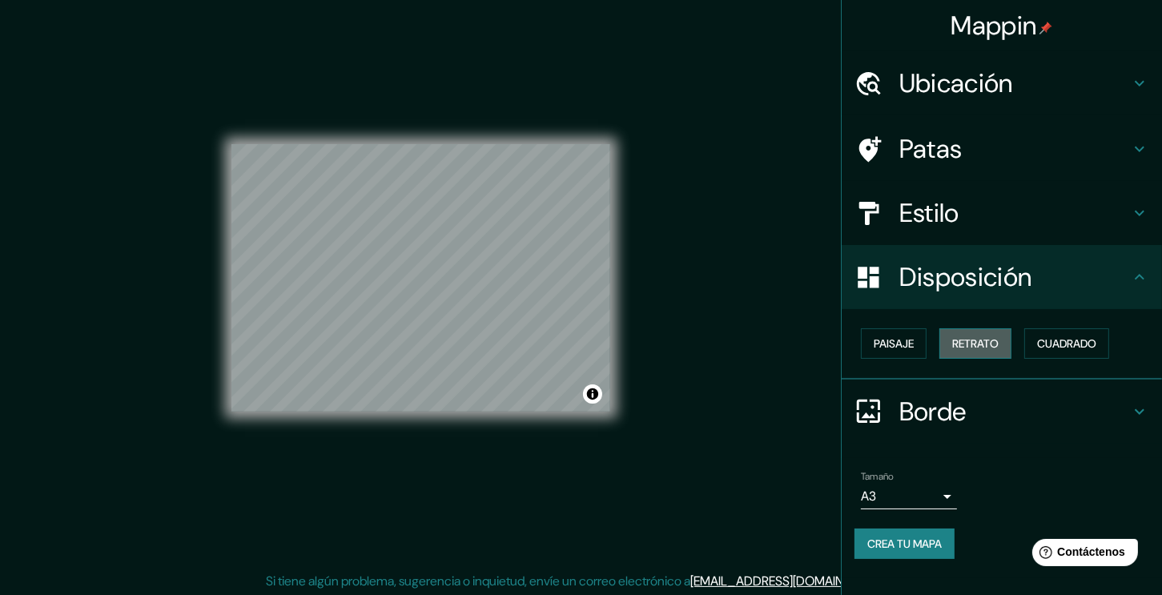
click at [978, 346] on font "Retrato" at bounding box center [975, 343] width 46 height 14
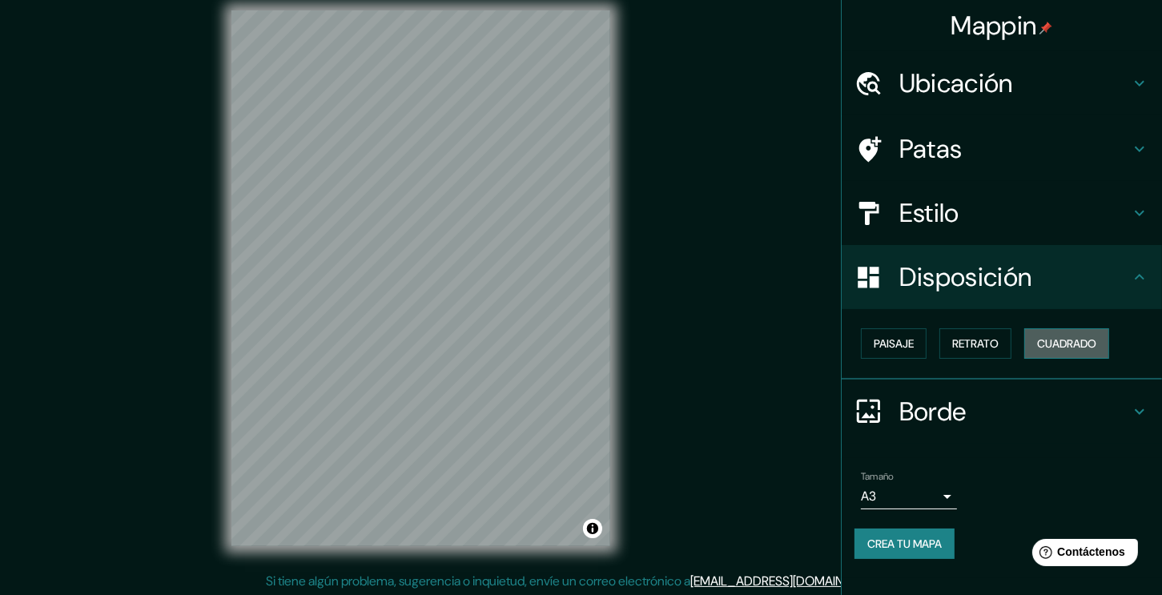
click at [1066, 348] on font "Cuadrado" at bounding box center [1066, 343] width 59 height 14
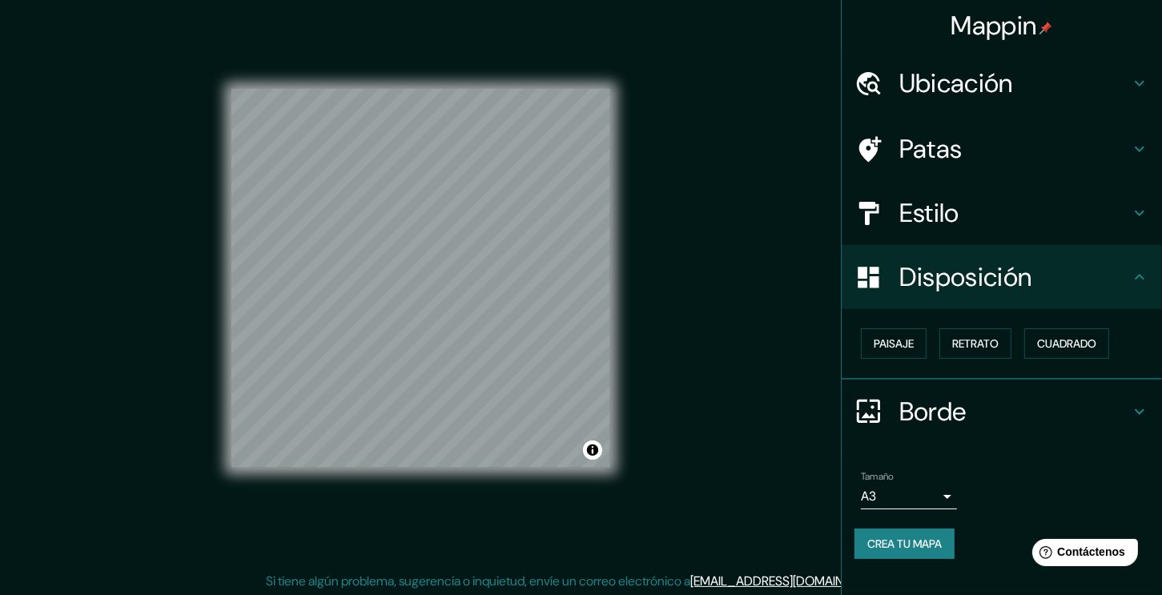
click at [962, 207] on h4 "Estilo" at bounding box center [1014, 213] width 231 height 32
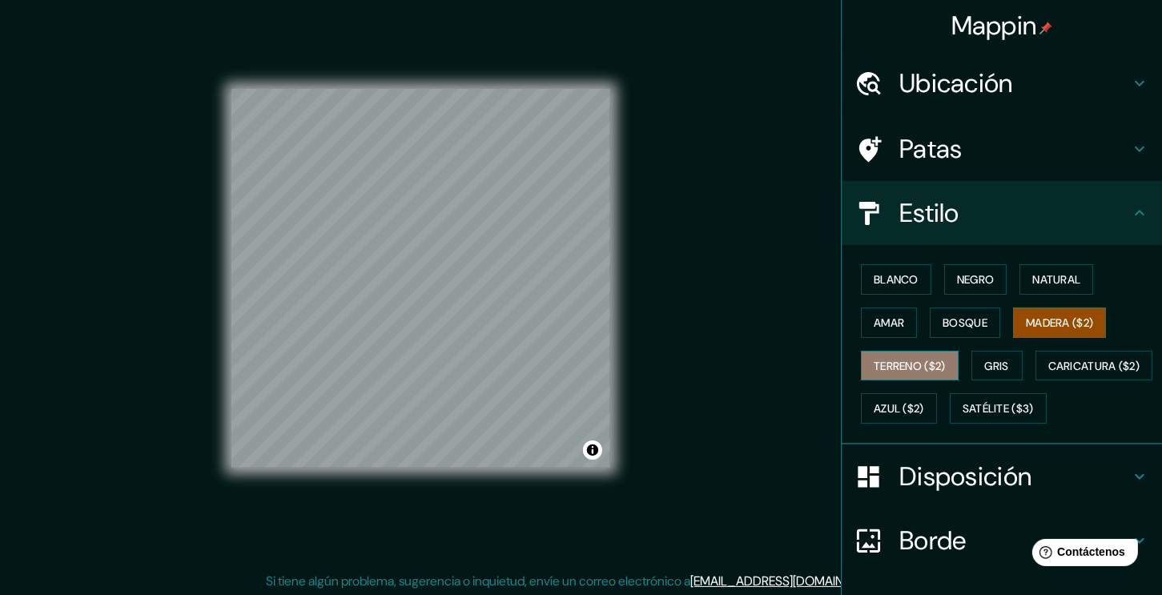
click at [902, 366] on font "Terreno ($2)" at bounding box center [909, 366] width 72 height 14
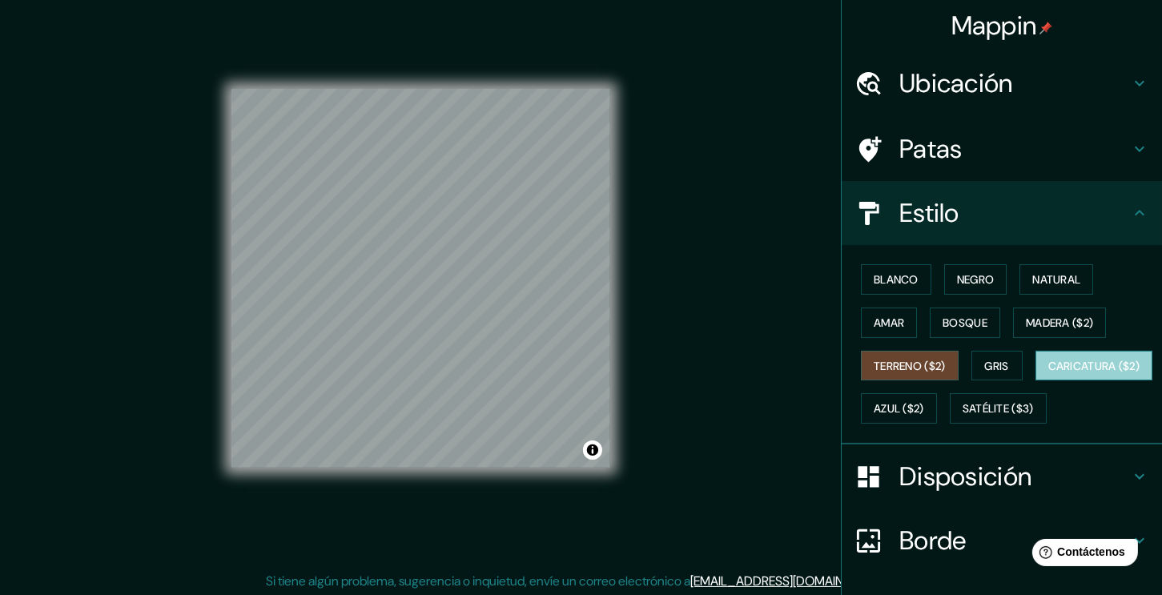
click at [1048, 373] on font "Caricatura ($2)" at bounding box center [1094, 366] width 92 height 14
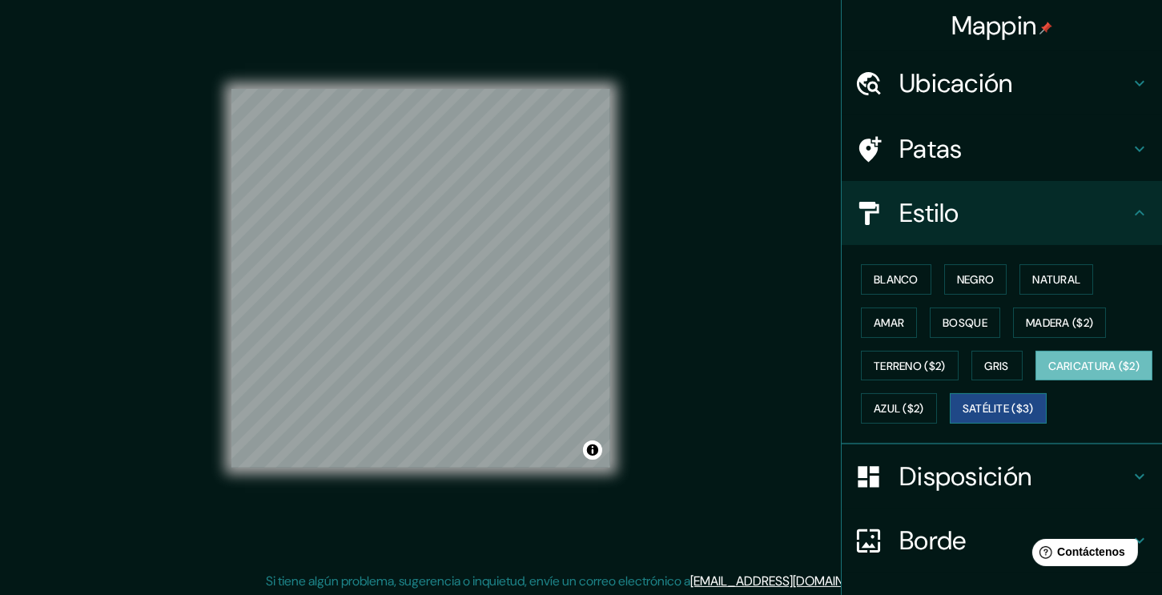
click at [962, 416] on font "Satélite ($3)" at bounding box center [997, 409] width 71 height 14
click at [924, 409] on font "Azul ($2)" at bounding box center [898, 409] width 50 height 14
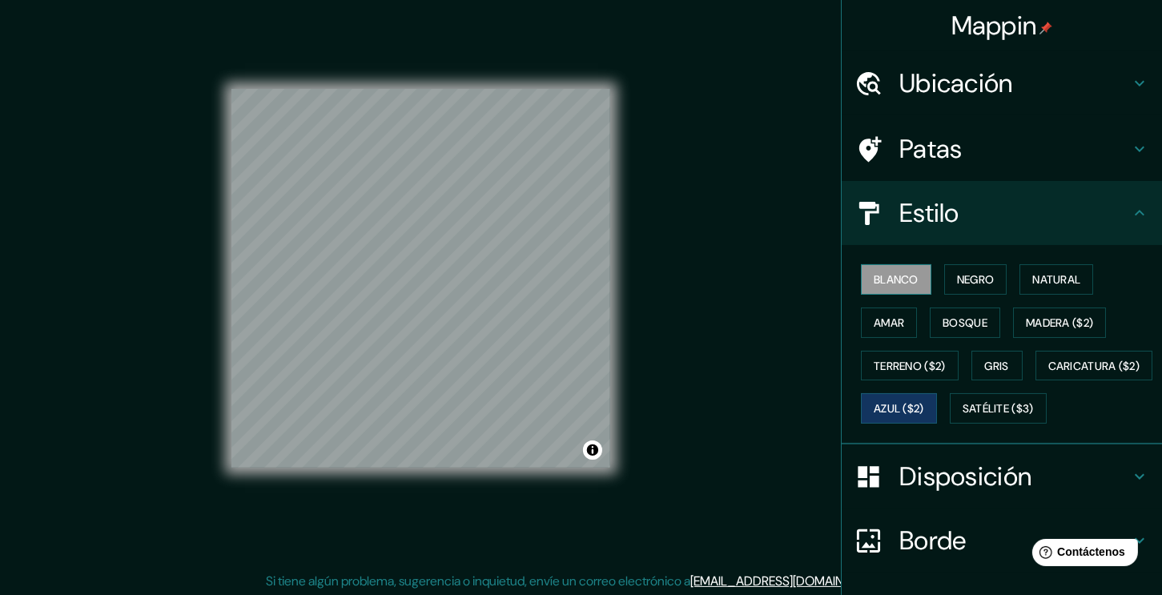
click at [886, 290] on button "Blanco" at bounding box center [896, 279] width 70 height 30
click at [967, 286] on font "Negro" at bounding box center [976, 279] width 38 height 21
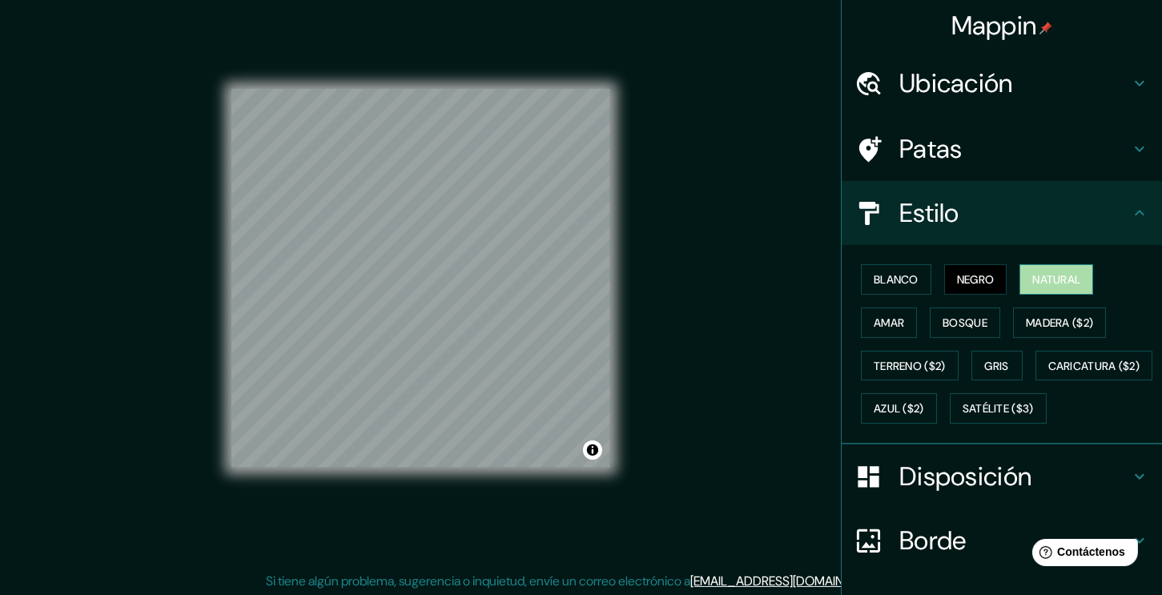
click at [1032, 274] on font "Natural" at bounding box center [1056, 279] width 48 height 14
click at [612, 179] on div "© Mapbox © OpenStreetMap Improve this map" at bounding box center [421, 278] width 430 height 587
click at [600, 71] on div "© Mapbox © OpenStreetMap Improve this map" at bounding box center [420, 278] width 379 height 536
drag, startPoint x: 607, startPoint y: 92, endPoint x: 599, endPoint y: 122, distance: 31.5
click at [599, 122] on div at bounding box center [604, 117] width 13 height 13
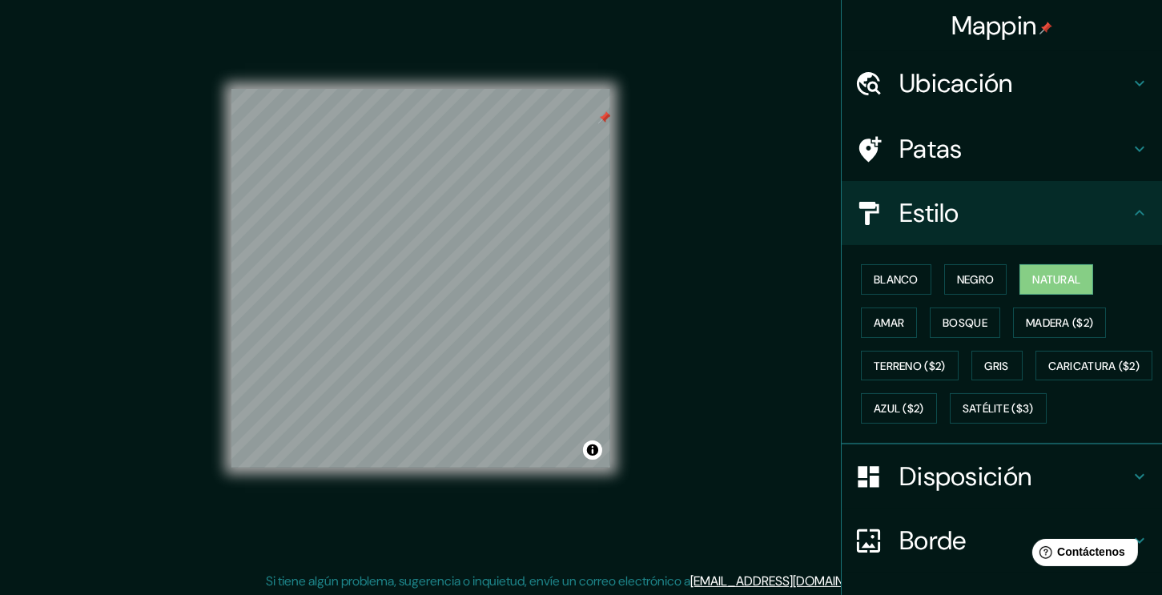
click at [604, 116] on div at bounding box center [604, 117] width 13 height 13
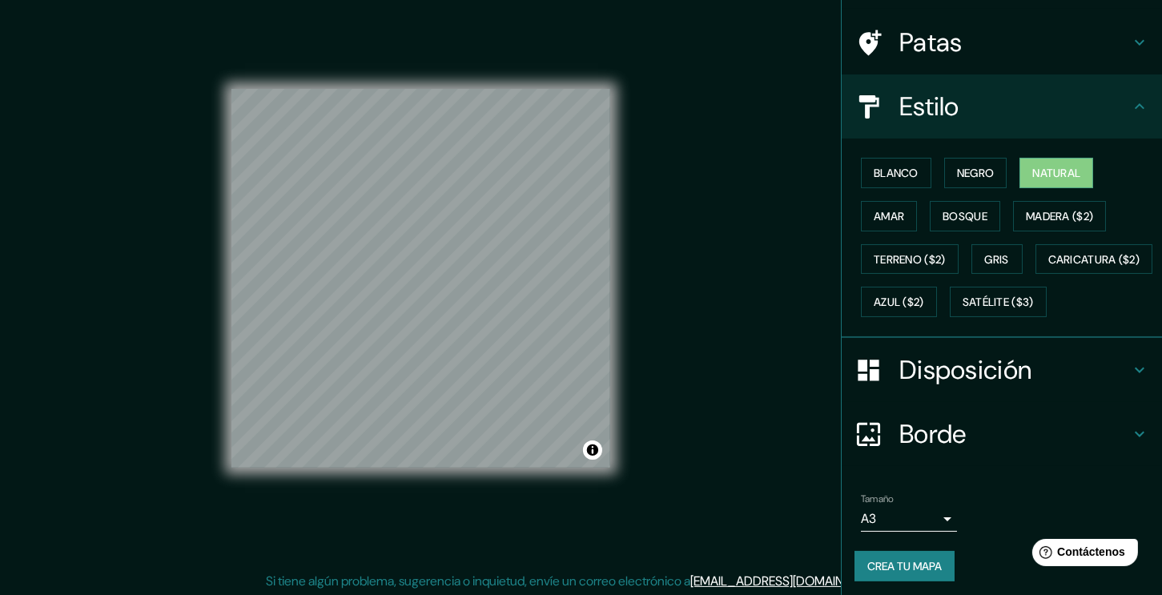
scroll to position [151, 0]
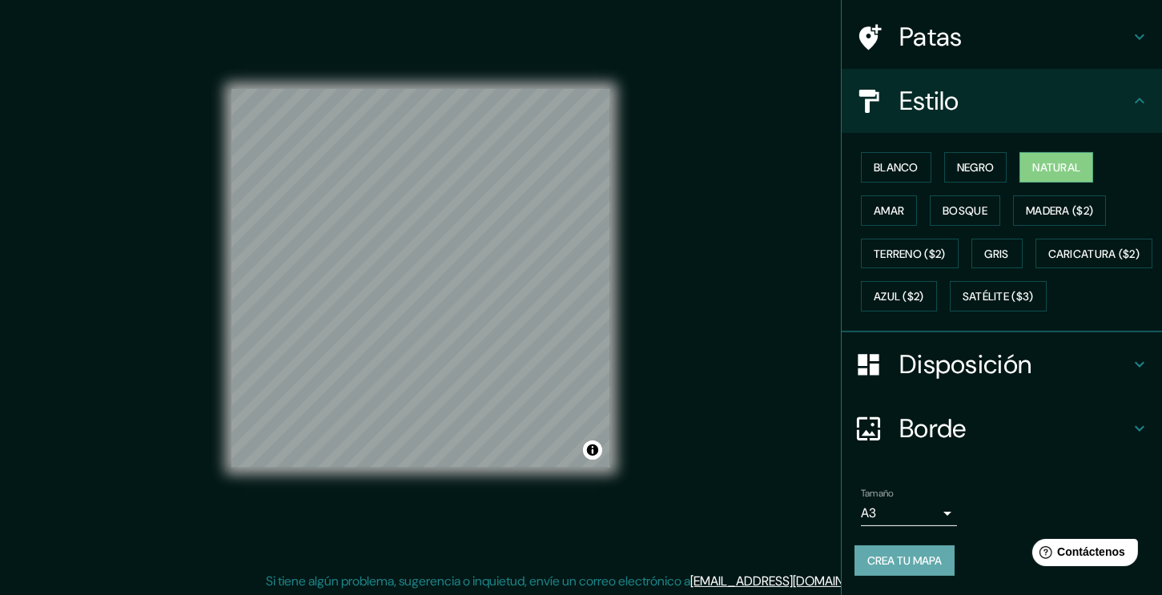
click at [867, 559] on font "Crea tu mapa" at bounding box center [904, 560] width 74 height 14
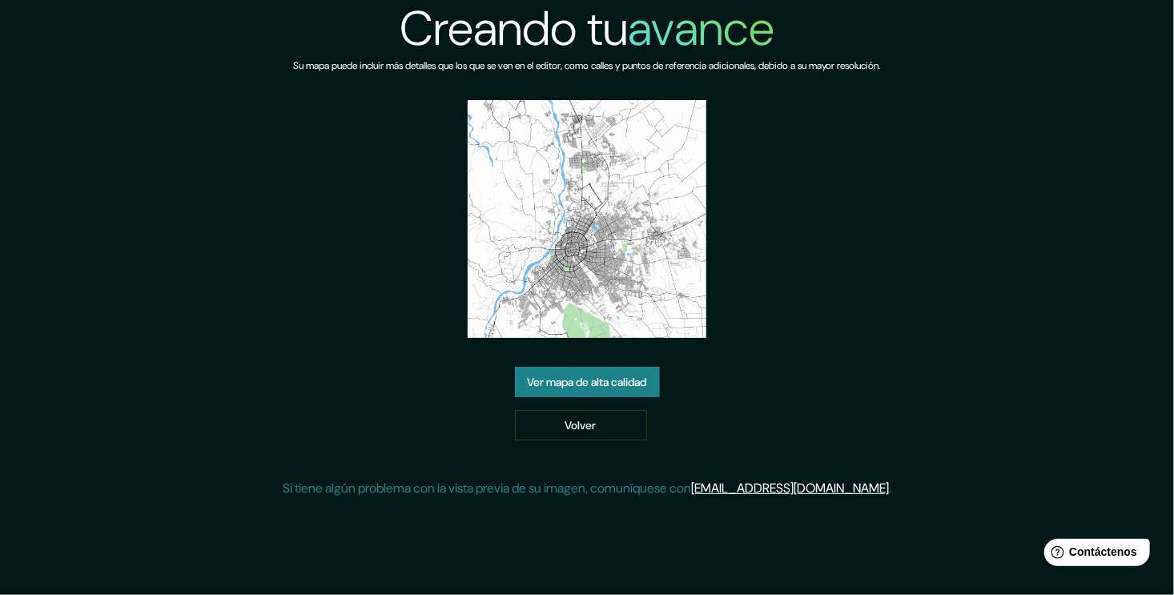
click at [632, 382] on font "Ver mapa de alta calidad" at bounding box center [587, 382] width 119 height 14
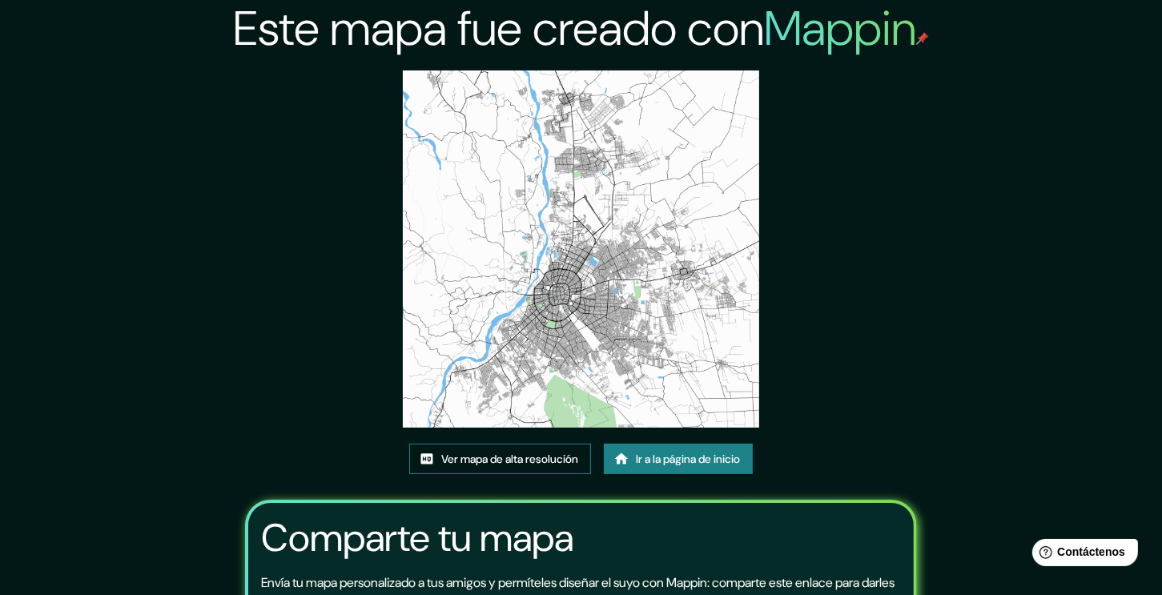
click at [535, 467] on font "Ver mapa de alta resolución" at bounding box center [509, 458] width 137 height 21
